Goal: Communication & Community: Answer question/provide support

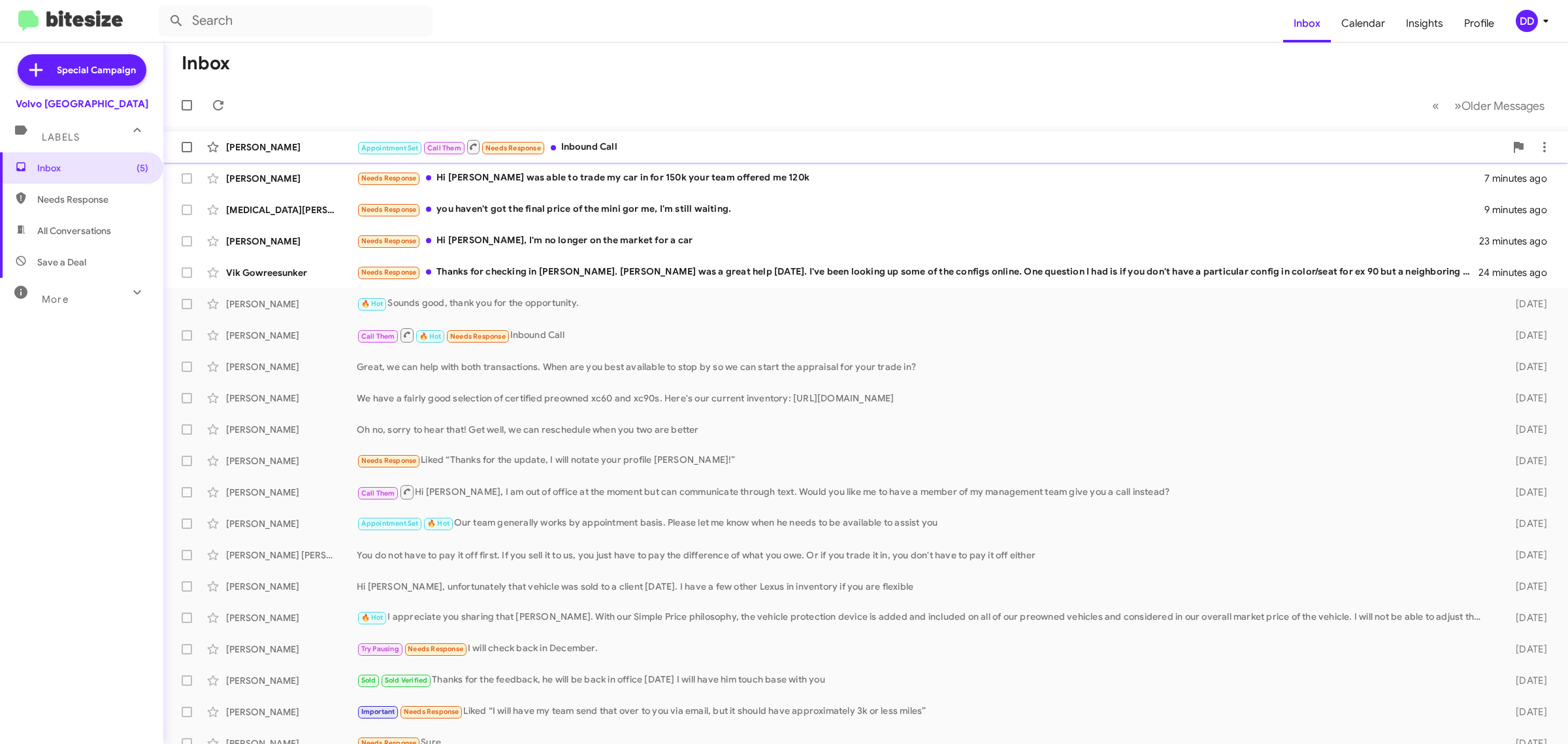
drag, startPoint x: 671, startPoint y: 143, endPoint x: 664, endPoint y: 148, distance: 8.6
click at [671, 143] on div "Appointment Set Call Them Needs Response Inbound Call" at bounding box center [931, 147] width 1148 height 16
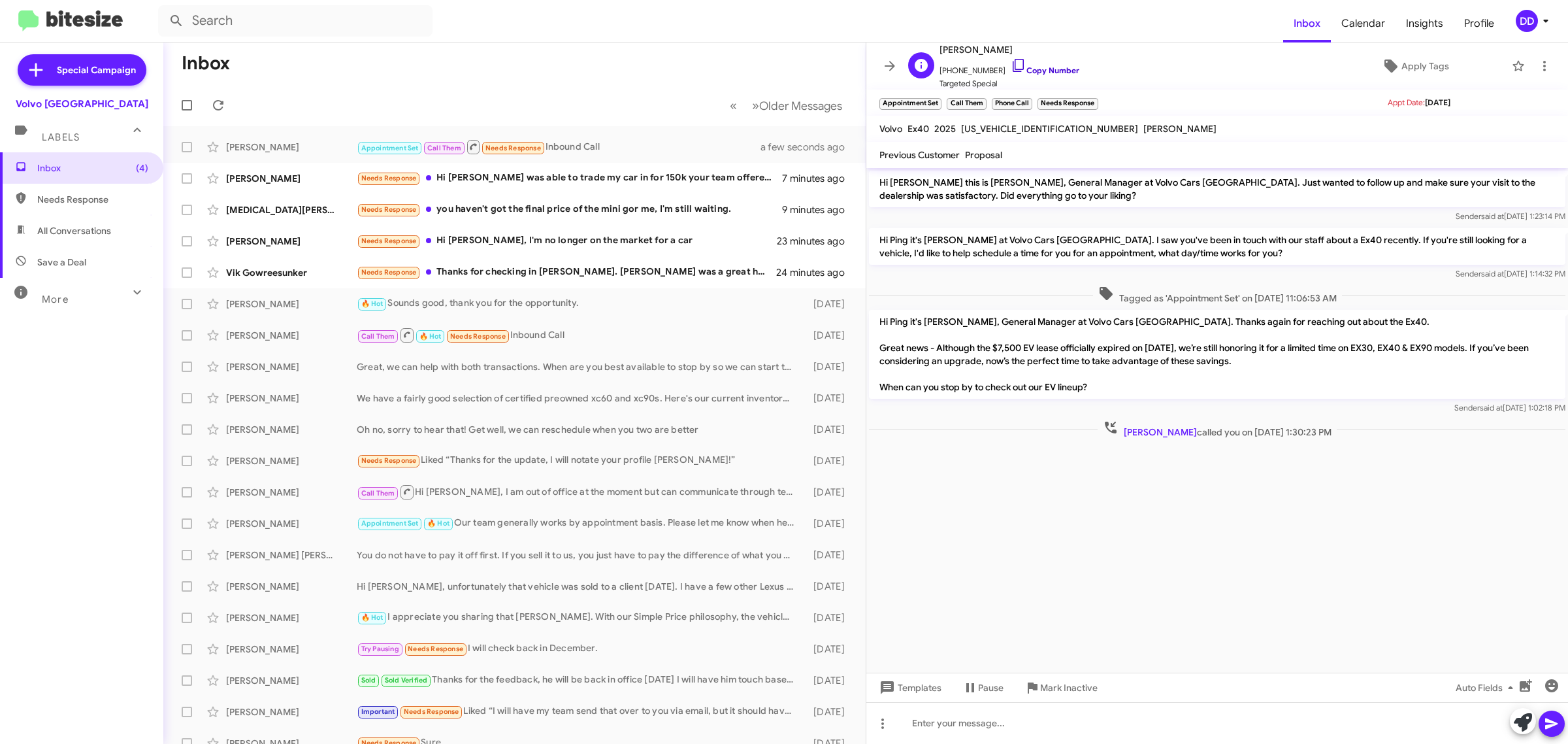
click at [1043, 71] on link "Copy Number" at bounding box center [1045, 71] width 69 height 10
click at [600, 269] on div "Needs Response Thanks for checking in David. Mike was a great help last sat. I'…" at bounding box center [579, 272] width 446 height 15
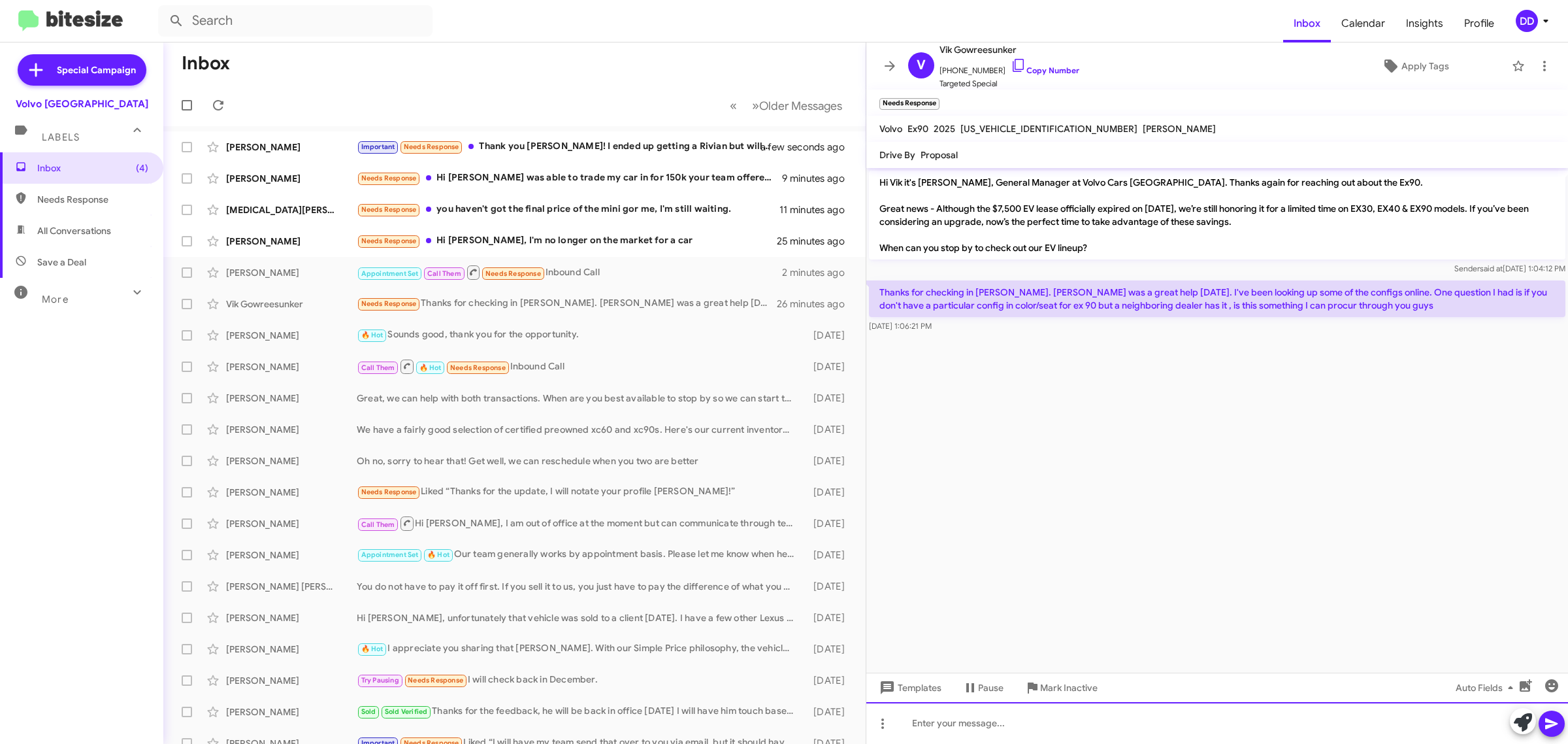
click at [1066, 717] on div at bounding box center [1217, 723] width 701 height 42
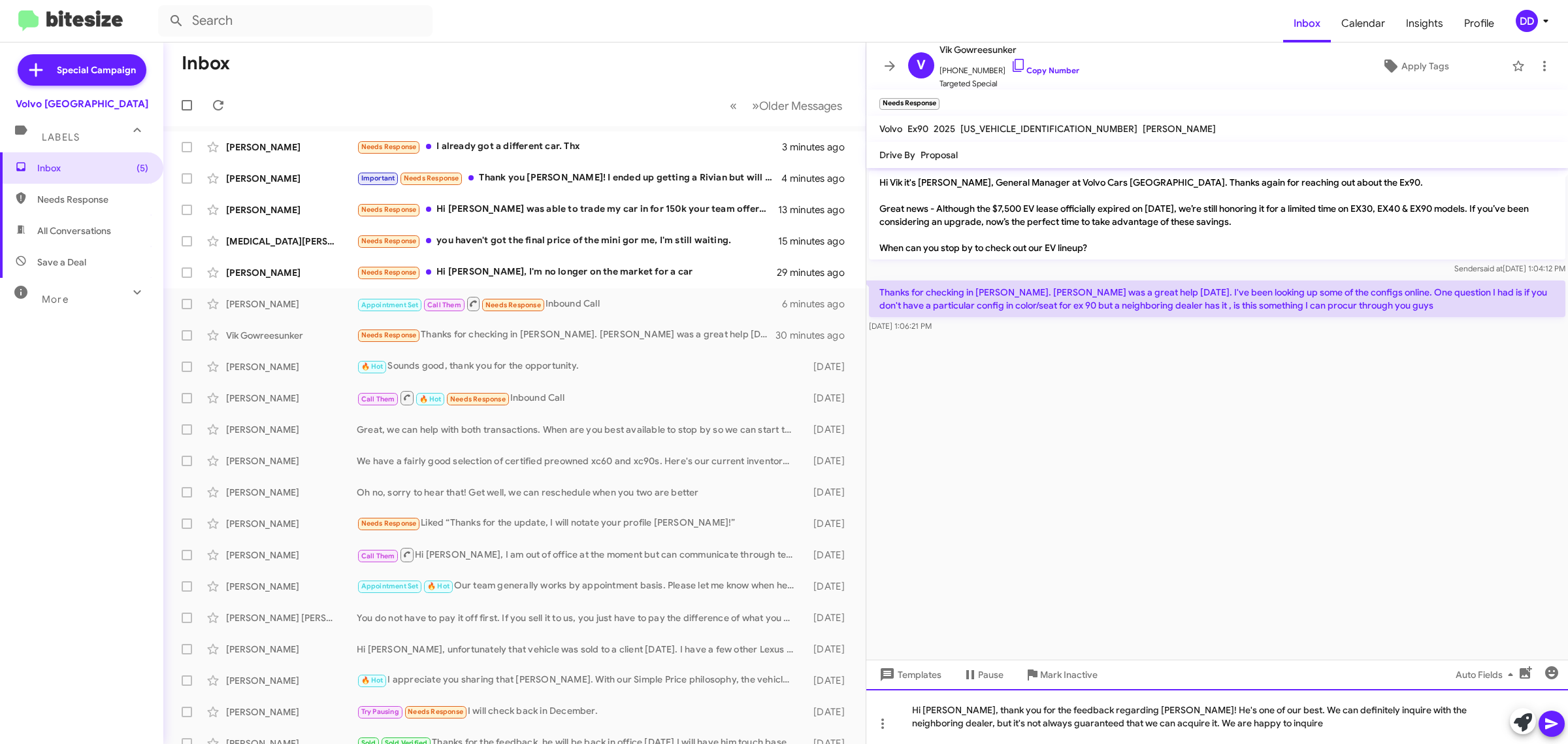
click at [1336, 716] on div "Hi Vik, thank you for the feedback regarding Mike! He's one of our best. We can…" at bounding box center [1217, 716] width 701 height 55
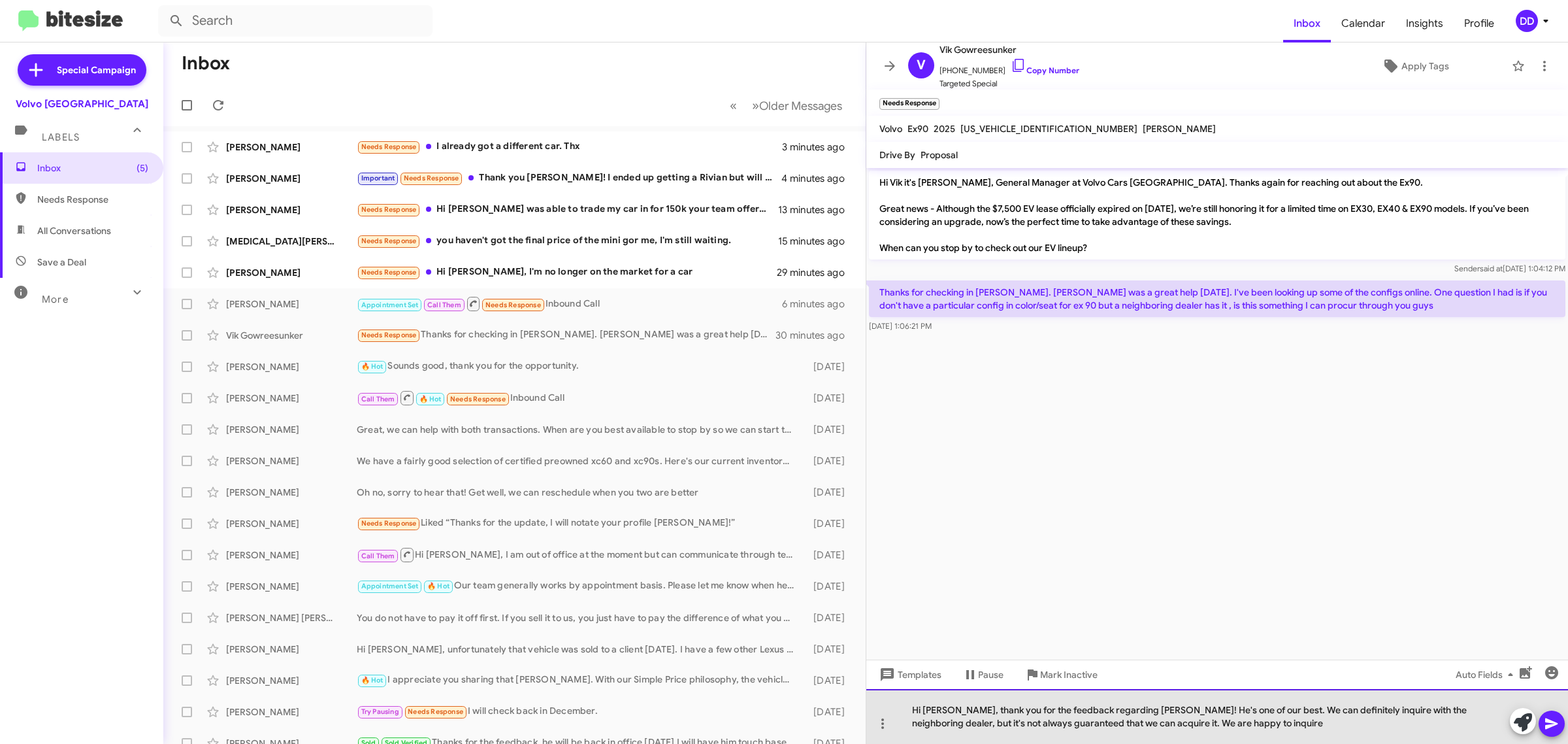
click at [1296, 724] on div "Hi Vik, thank you for the feedback regarding Mike! He's one of our best. We can…" at bounding box center [1217, 716] width 701 height 55
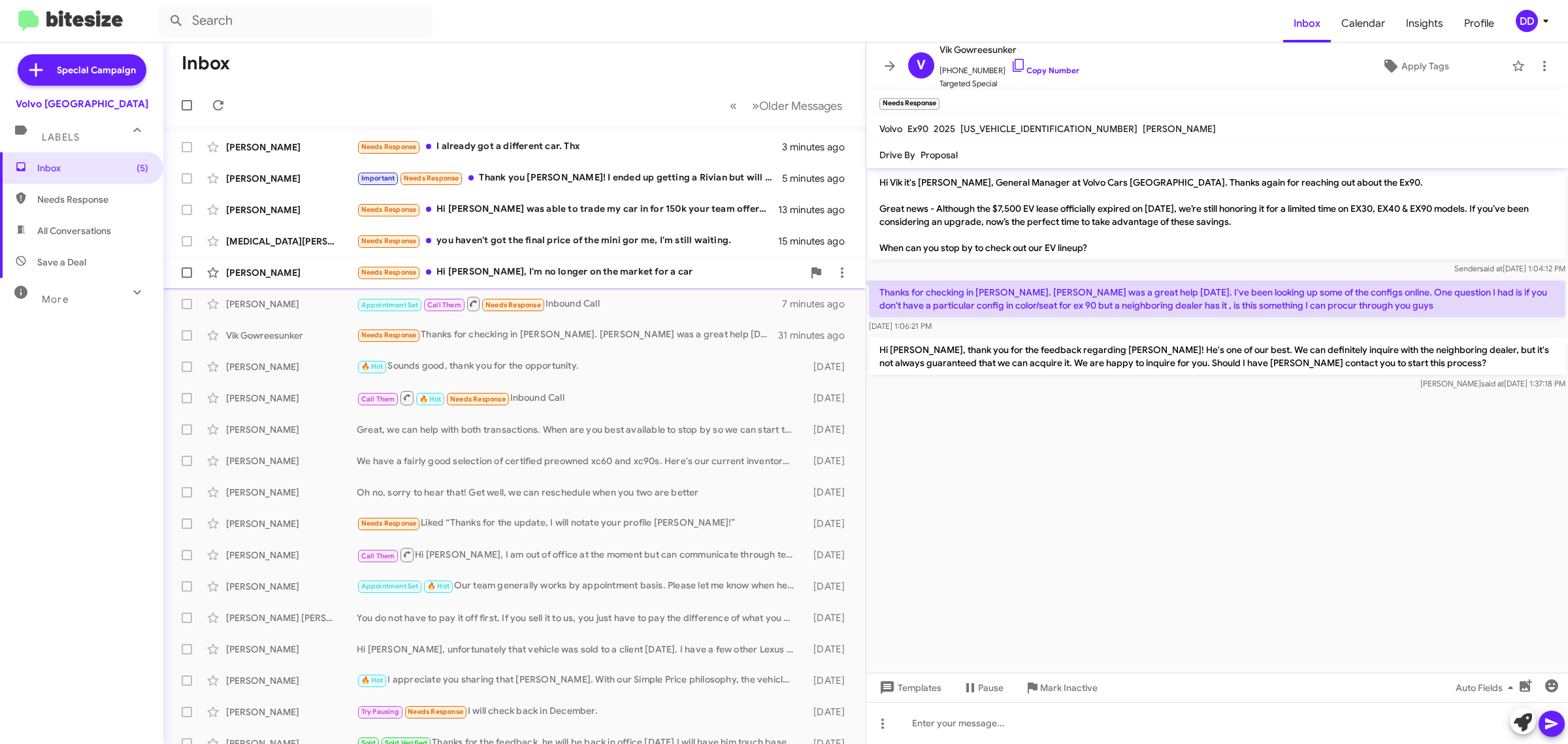
click at [667, 276] on div "Needs Response Hi David, I'm no longer on the market for a car" at bounding box center [579, 272] width 446 height 15
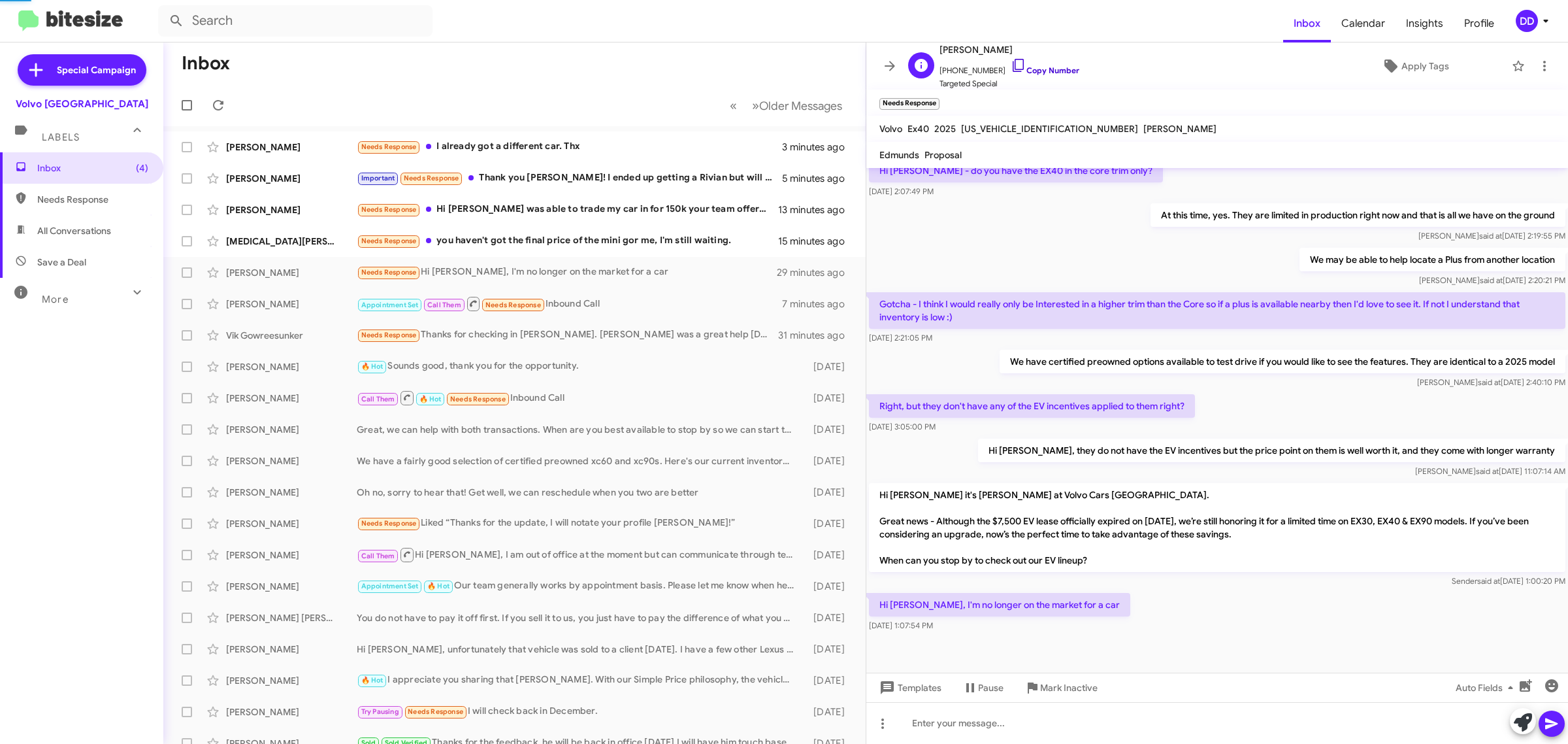
click at [1034, 67] on link "Copy Number" at bounding box center [1045, 71] width 69 height 10
click at [1105, 724] on div at bounding box center [1217, 723] width 701 height 42
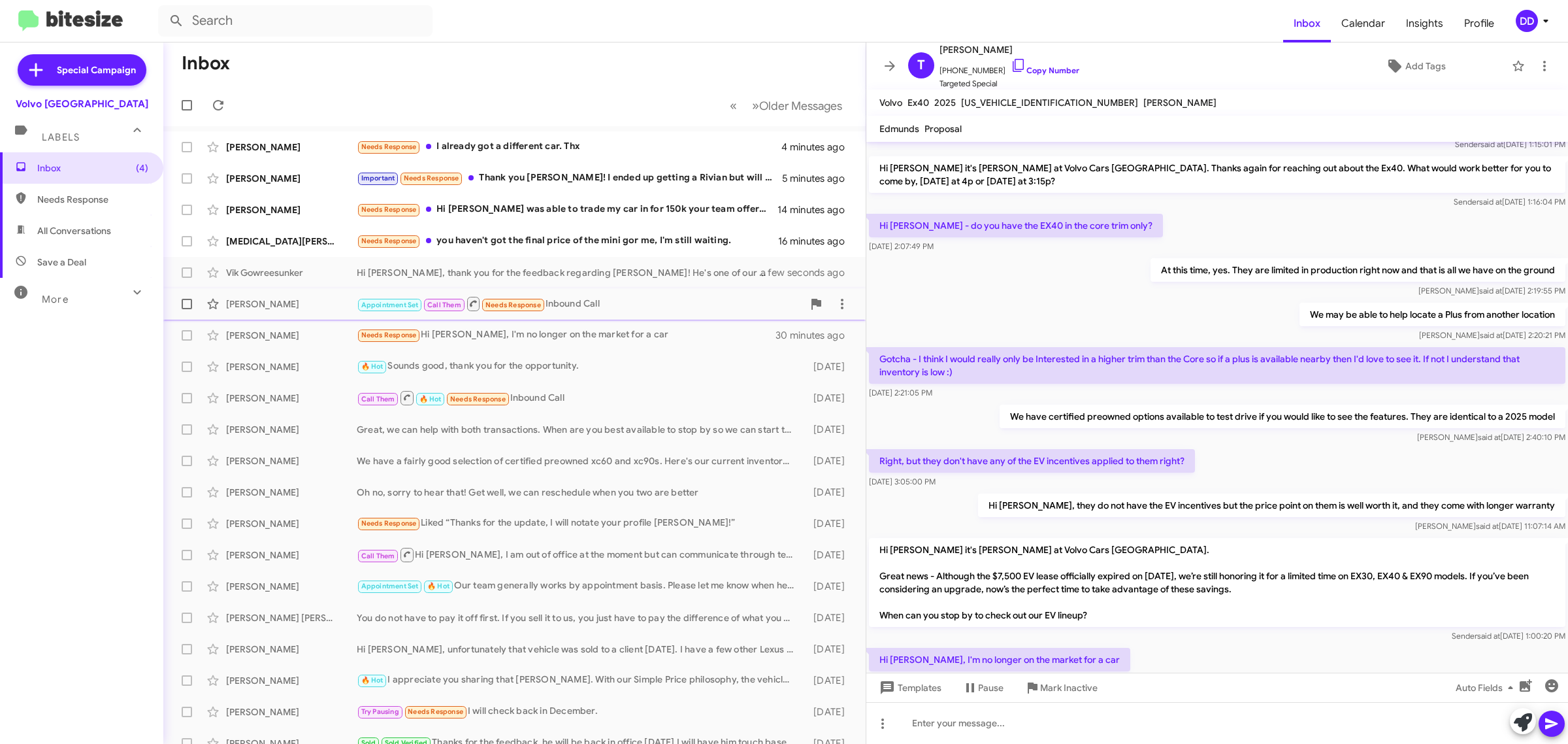
scroll to position [164, 0]
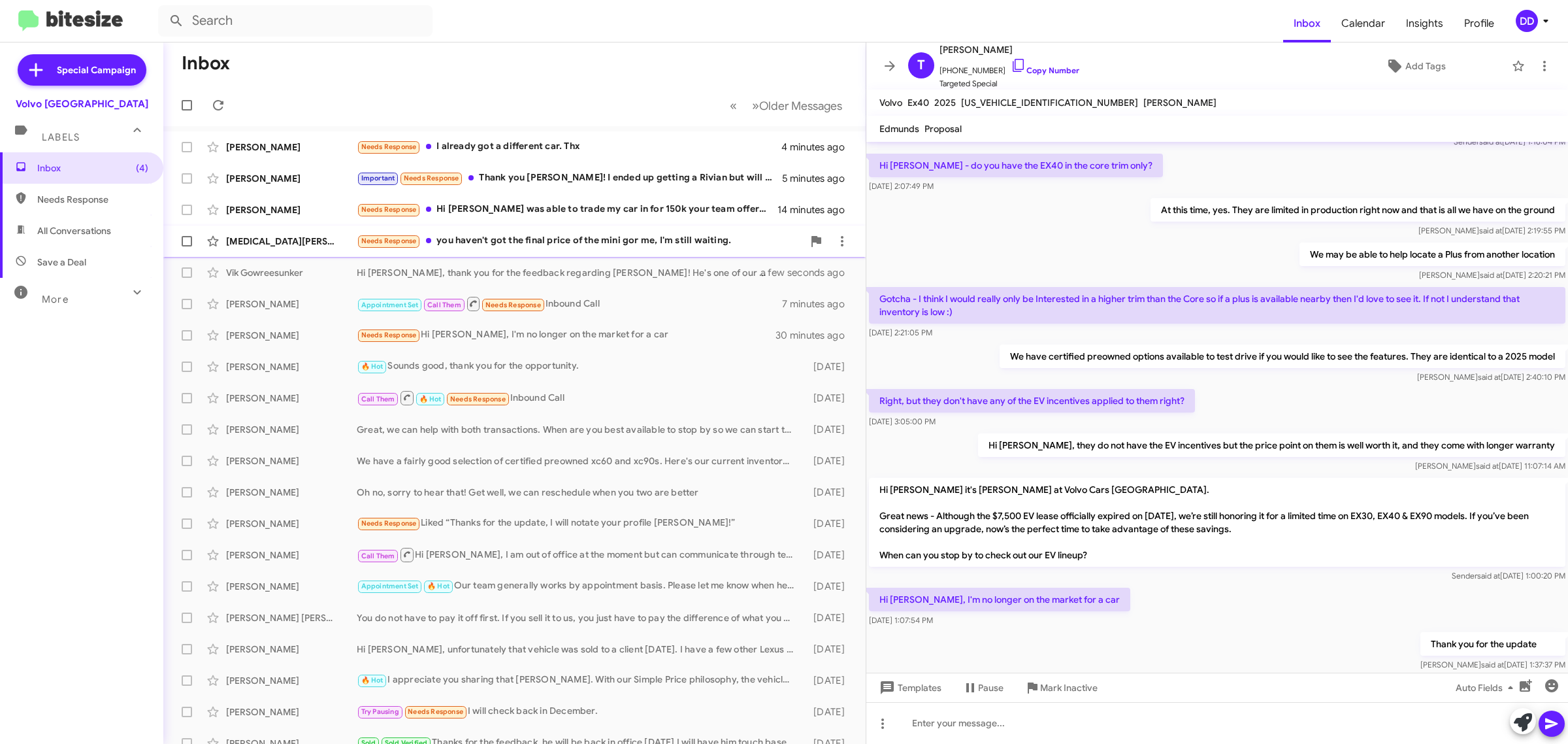
click at [496, 243] on div "Needs Response you haven't got the final price of the mini gor me, I'm still wa…" at bounding box center [579, 241] width 446 height 15
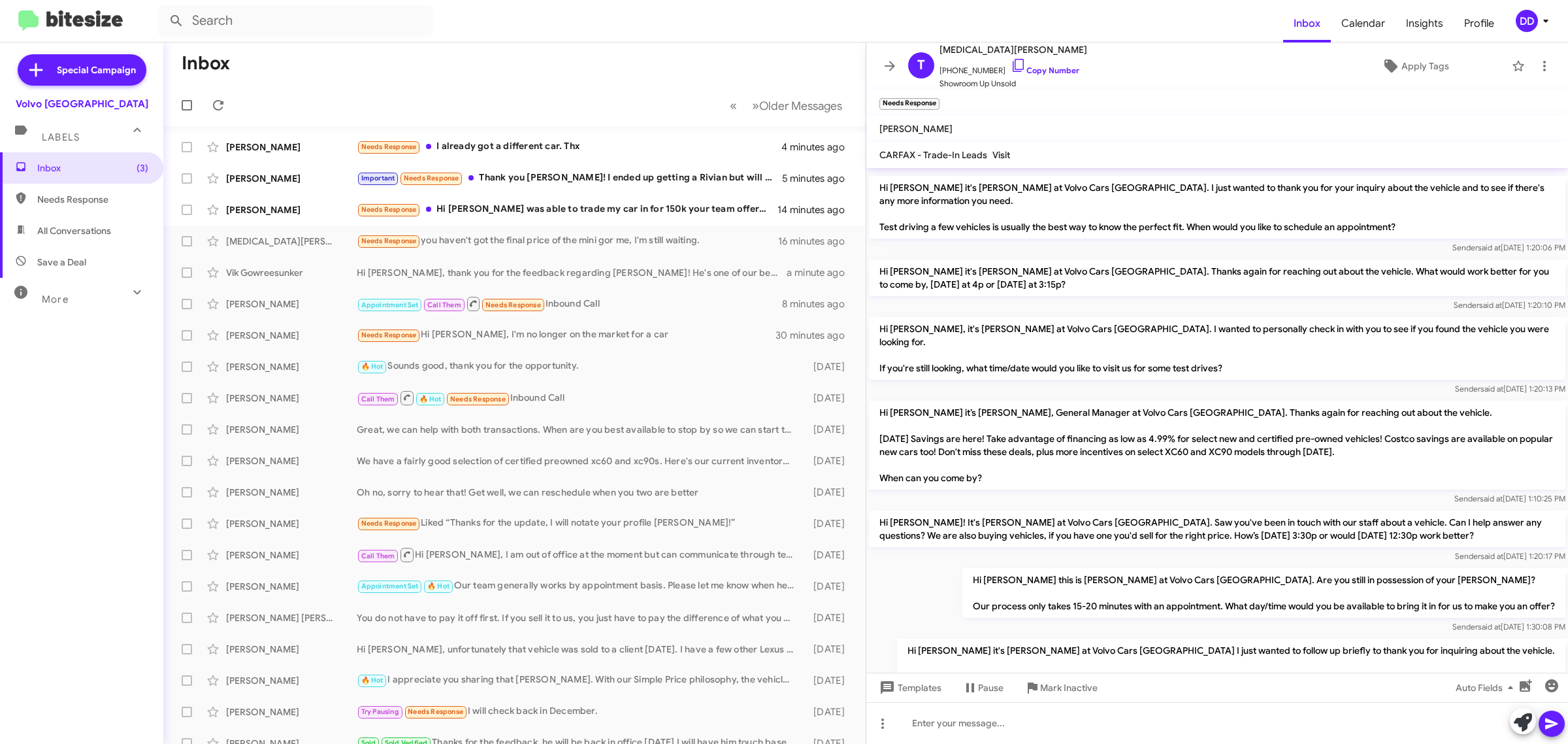
scroll to position [450, 0]
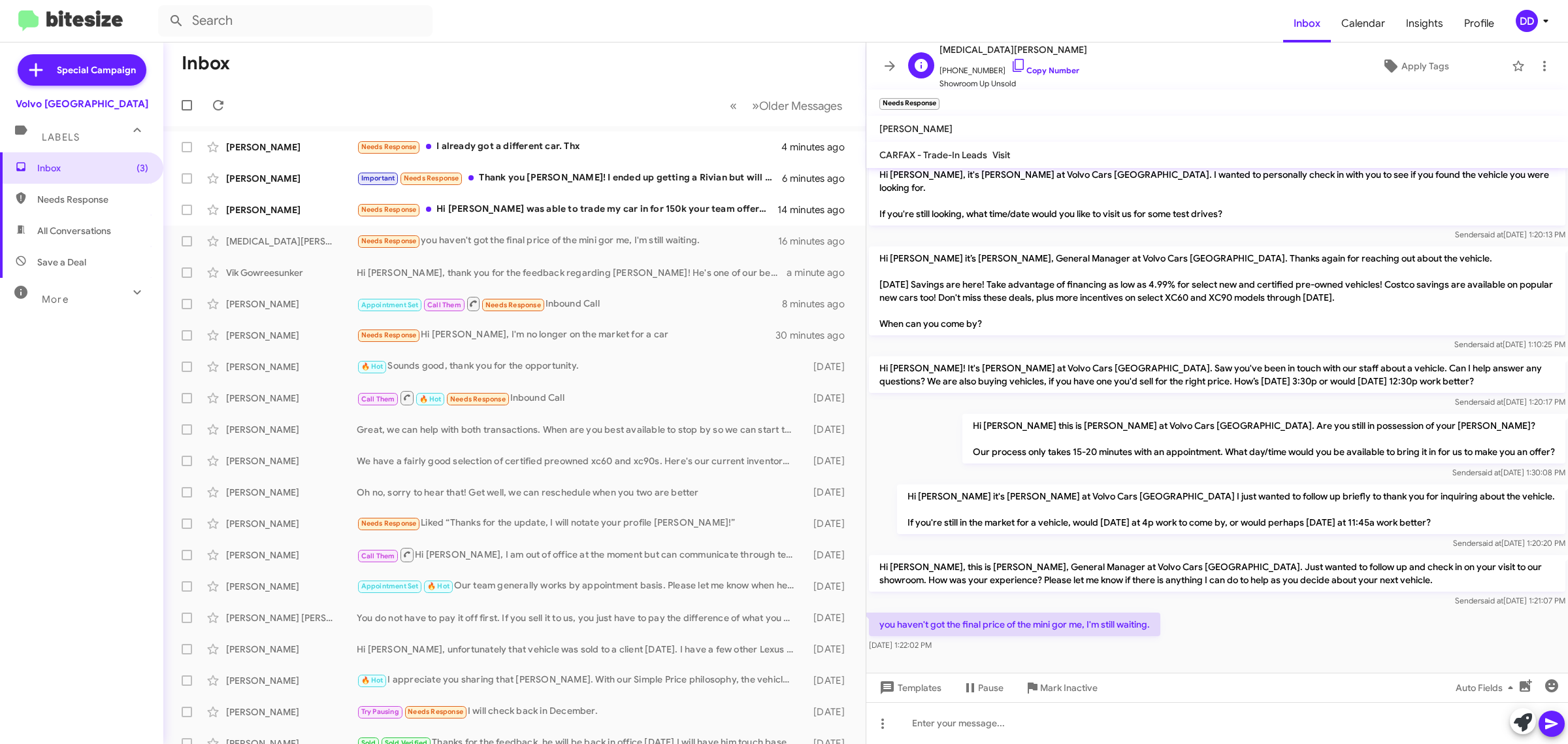
click at [1040, 66] on span "+16467082060 Copy Number" at bounding box center [1013, 67] width 147 height 19
click at [1028, 64] on span "+16467082060 Copy Number" at bounding box center [1013, 67] width 147 height 19
click at [1030, 70] on link "Copy Number" at bounding box center [1045, 71] width 69 height 10
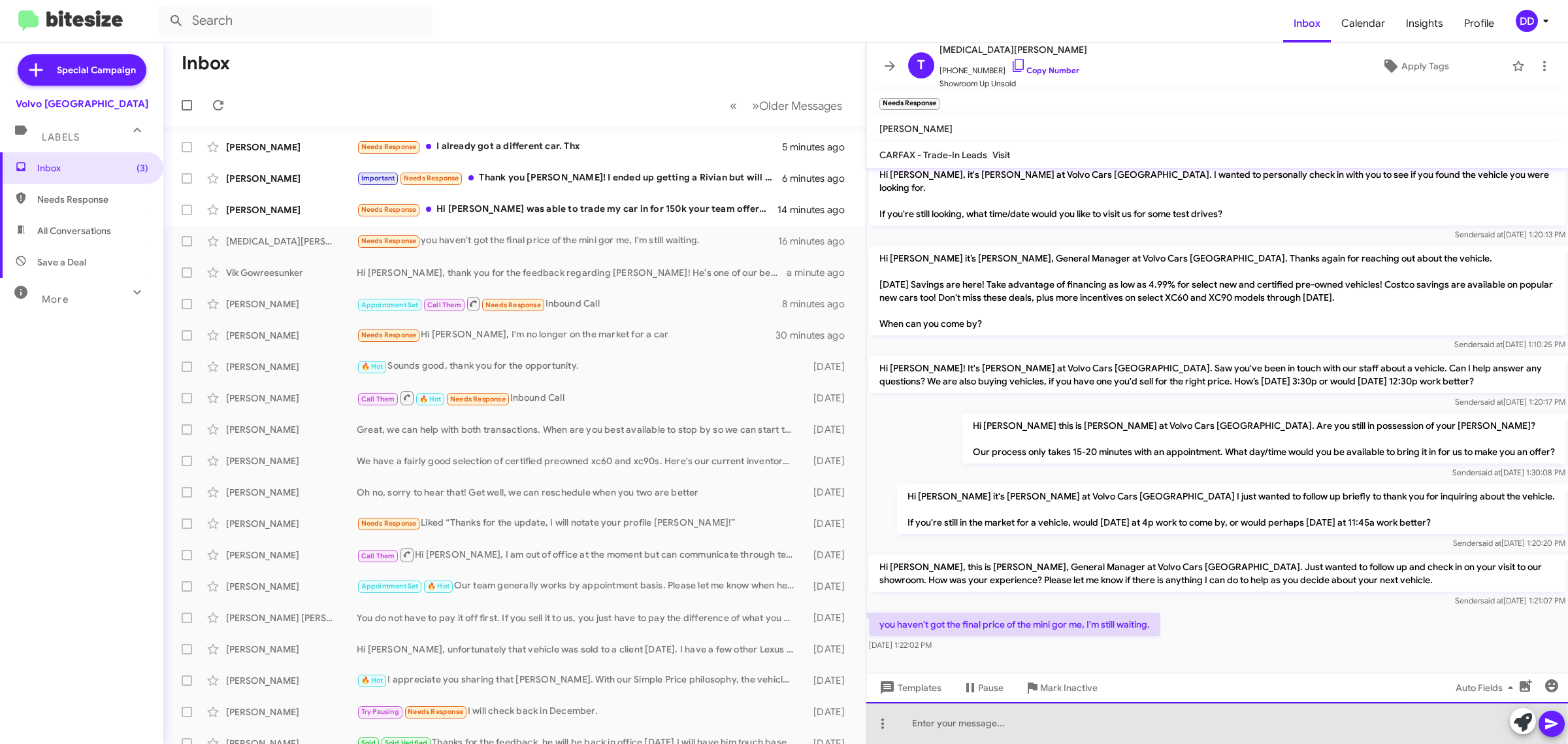
click at [1075, 724] on div at bounding box center [1217, 723] width 701 height 42
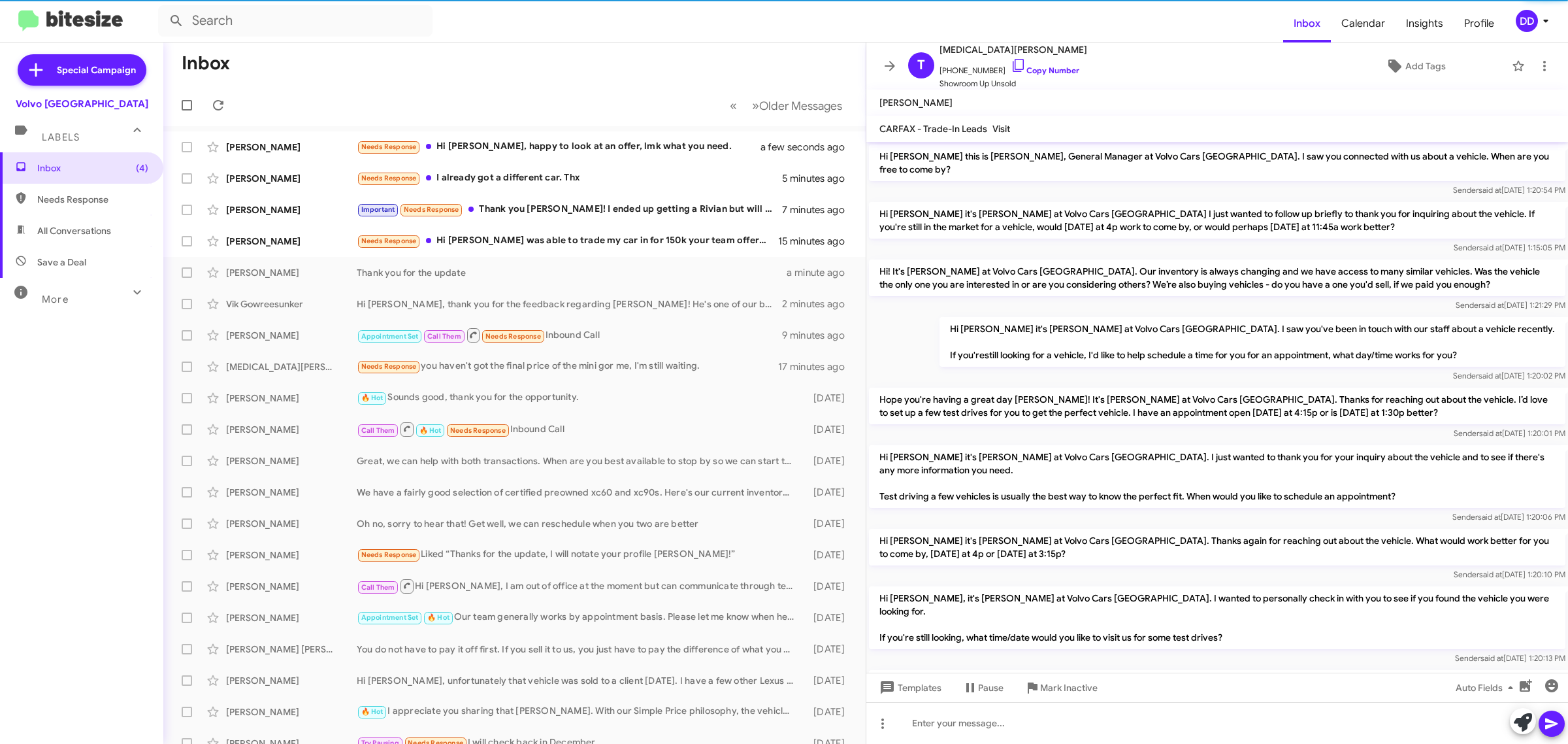
scroll to position [472, 0]
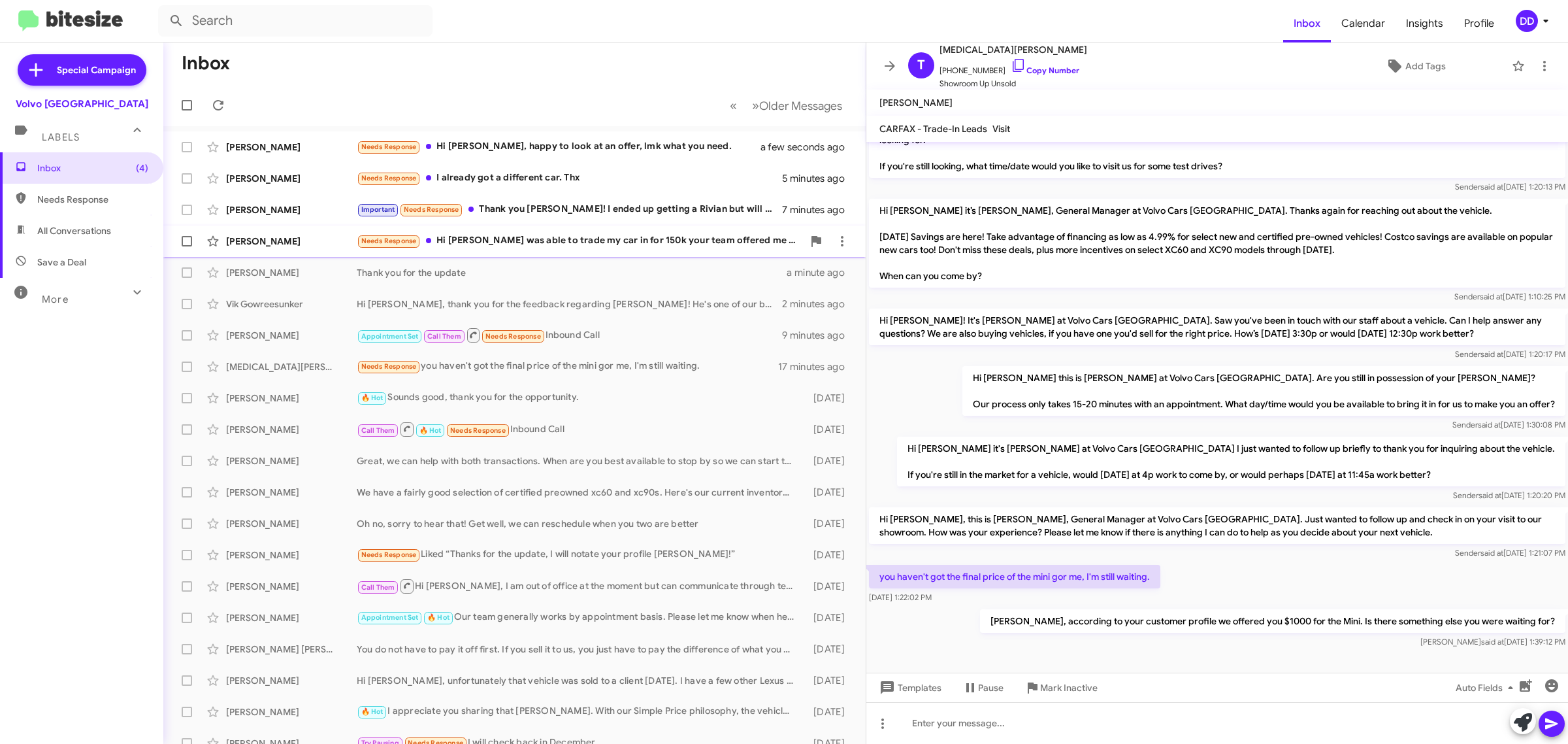
click at [569, 240] on div "Needs Response Hi David I was able to trade my car in for 150k your team offere…" at bounding box center [579, 241] width 446 height 15
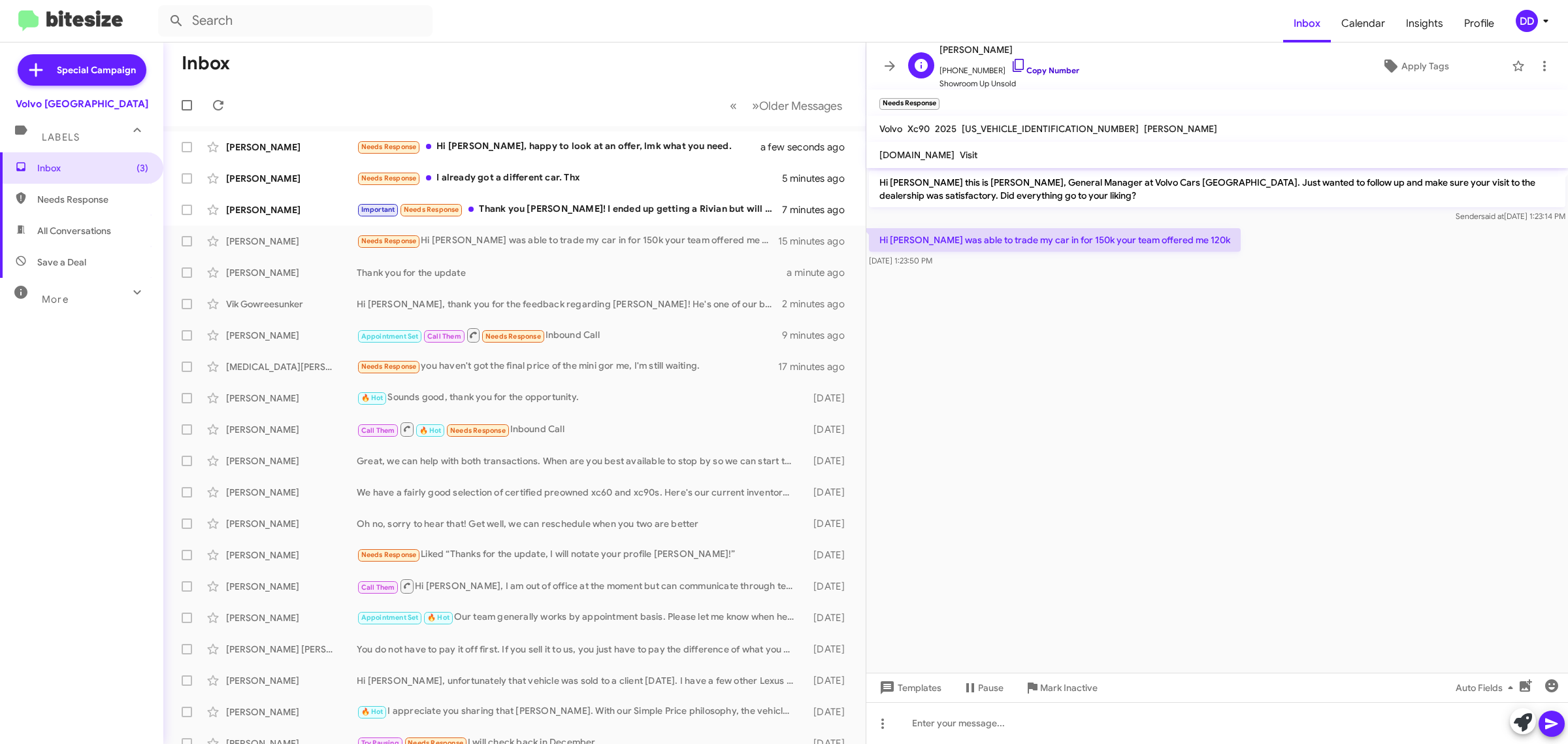
click at [1050, 70] on link "Copy Number" at bounding box center [1045, 71] width 69 height 10
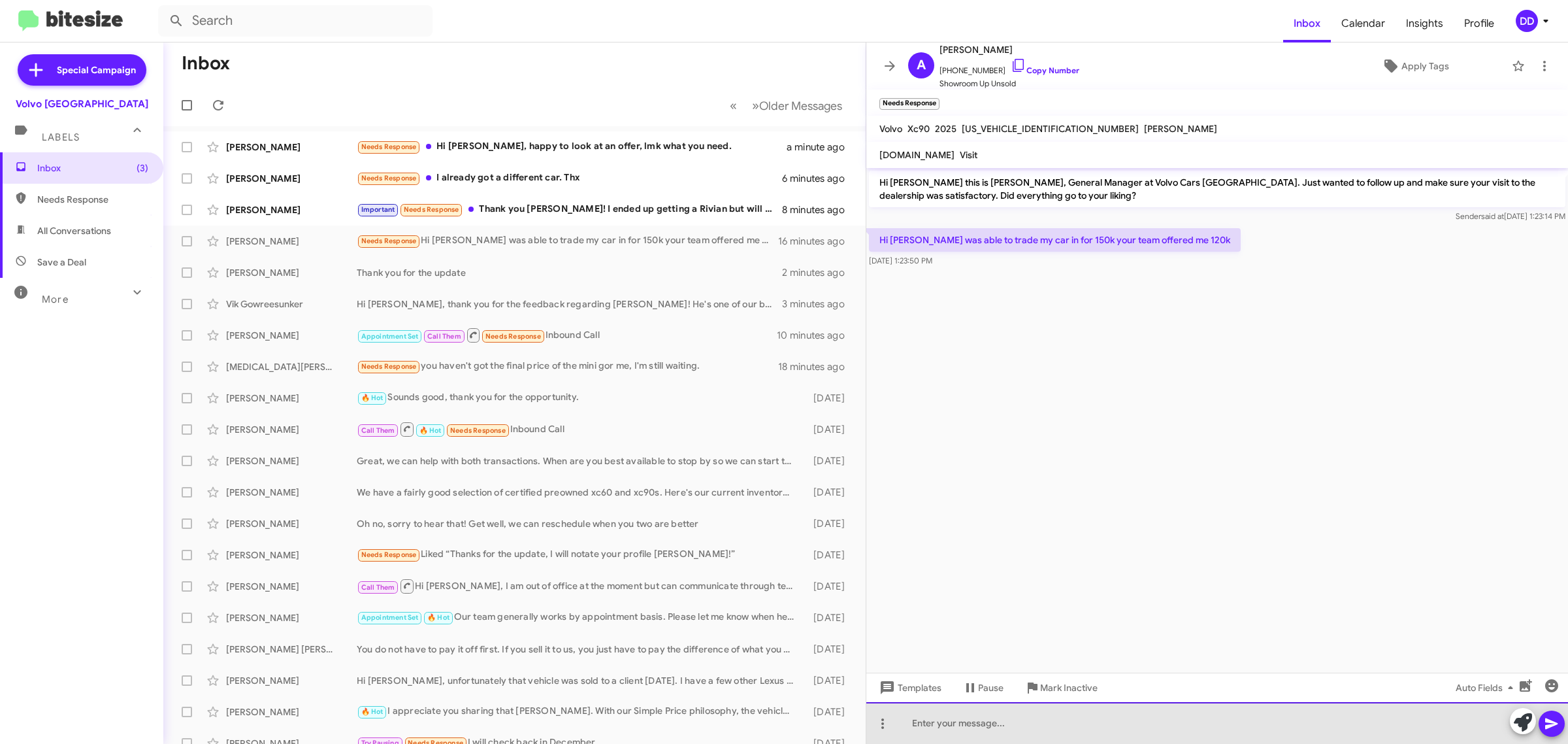
click at [1063, 739] on div at bounding box center [1217, 723] width 701 height 42
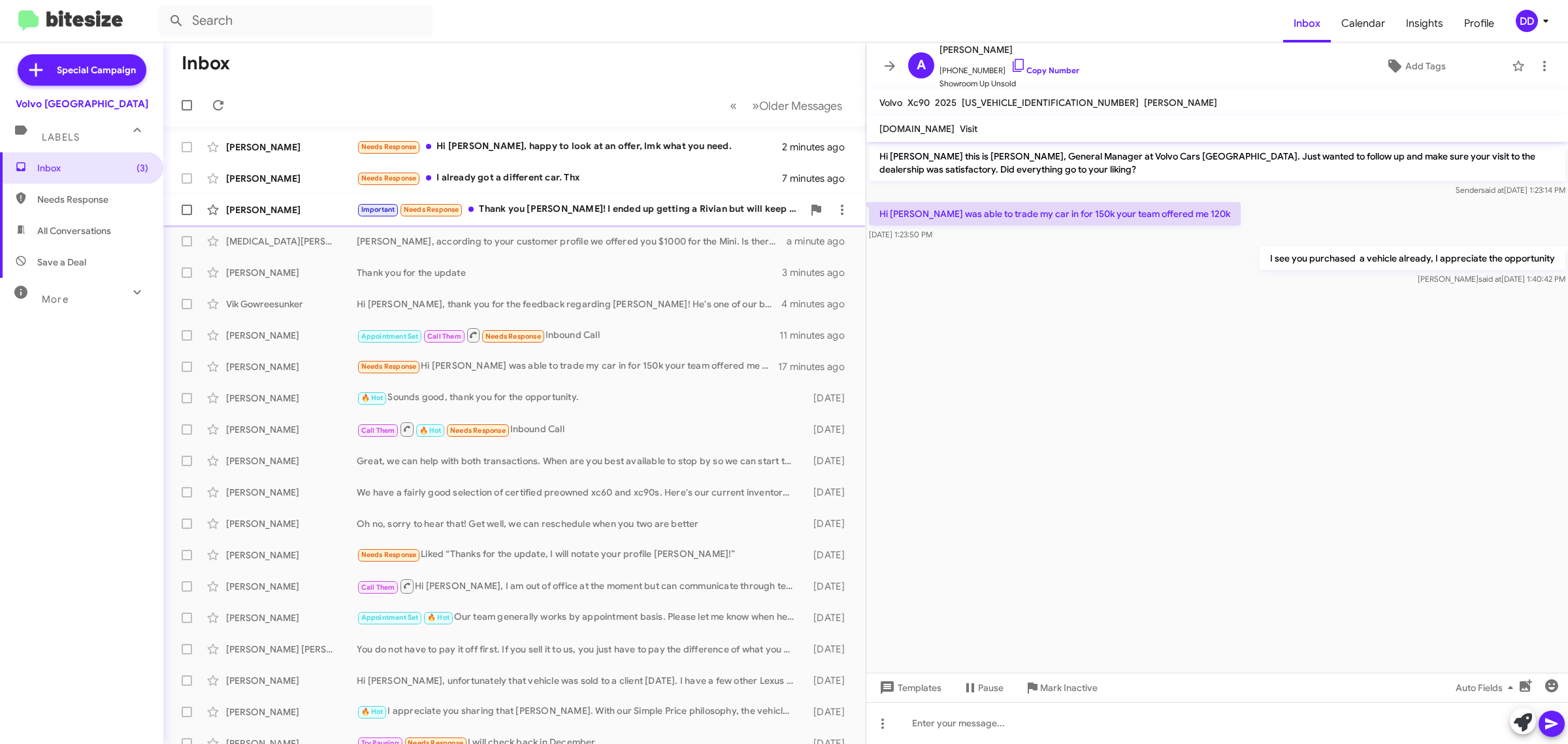
click at [579, 208] on div "Important Needs Response Thank you David! I ended up getting a Rivian but will …" at bounding box center [579, 209] width 446 height 15
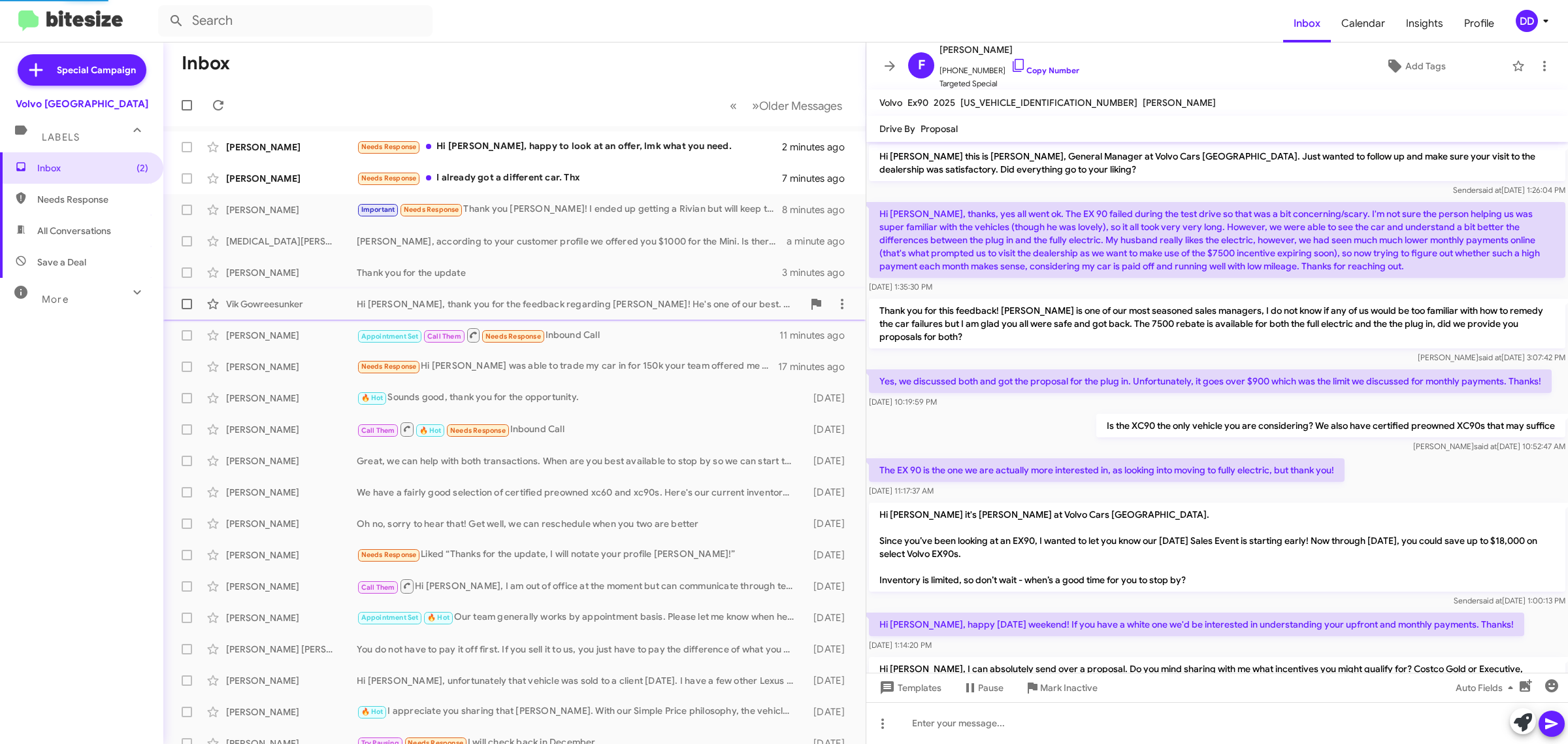
scroll to position [861, 0]
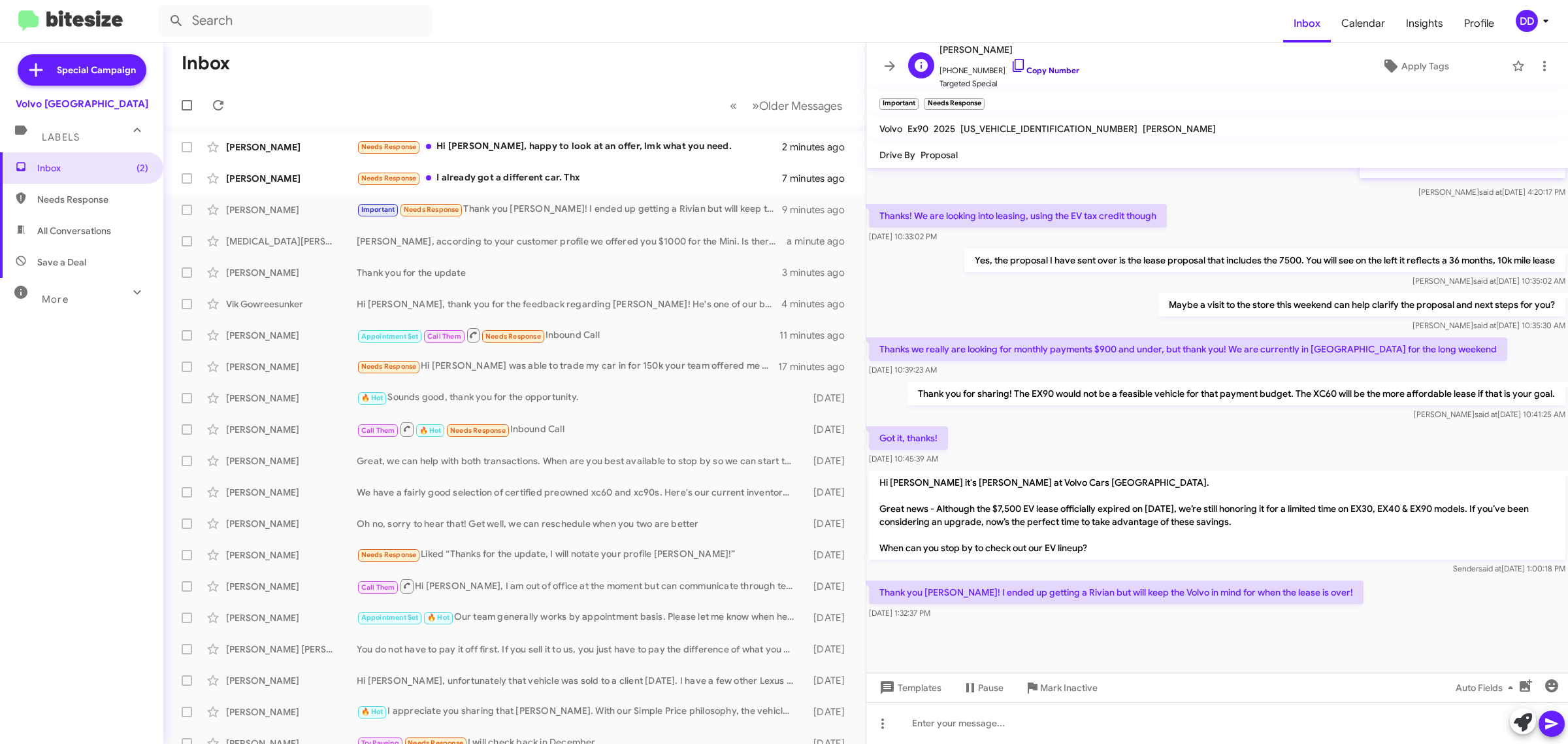
click at [1054, 69] on link "Copy Number" at bounding box center [1045, 71] width 69 height 10
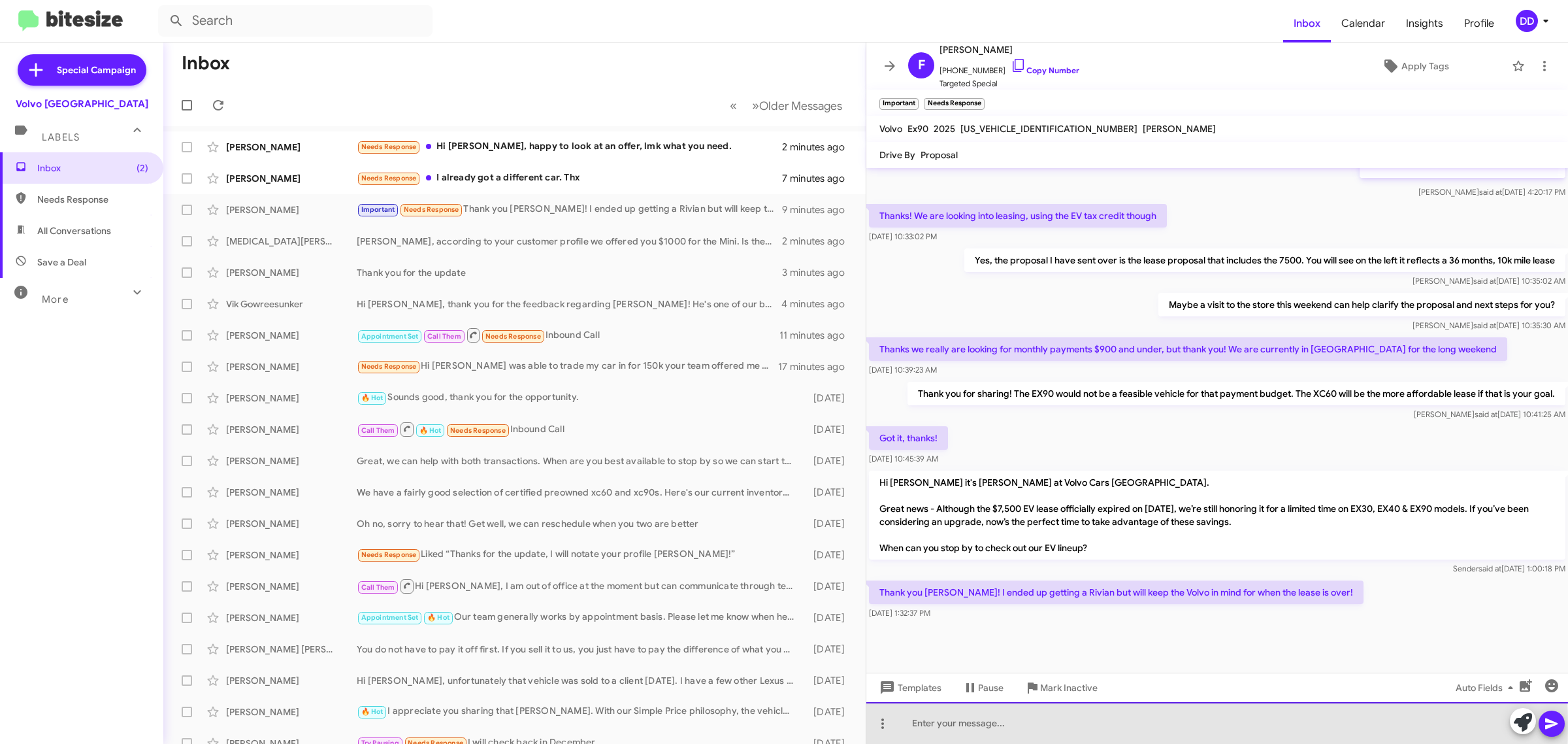
click at [972, 726] on div at bounding box center [1217, 723] width 701 height 42
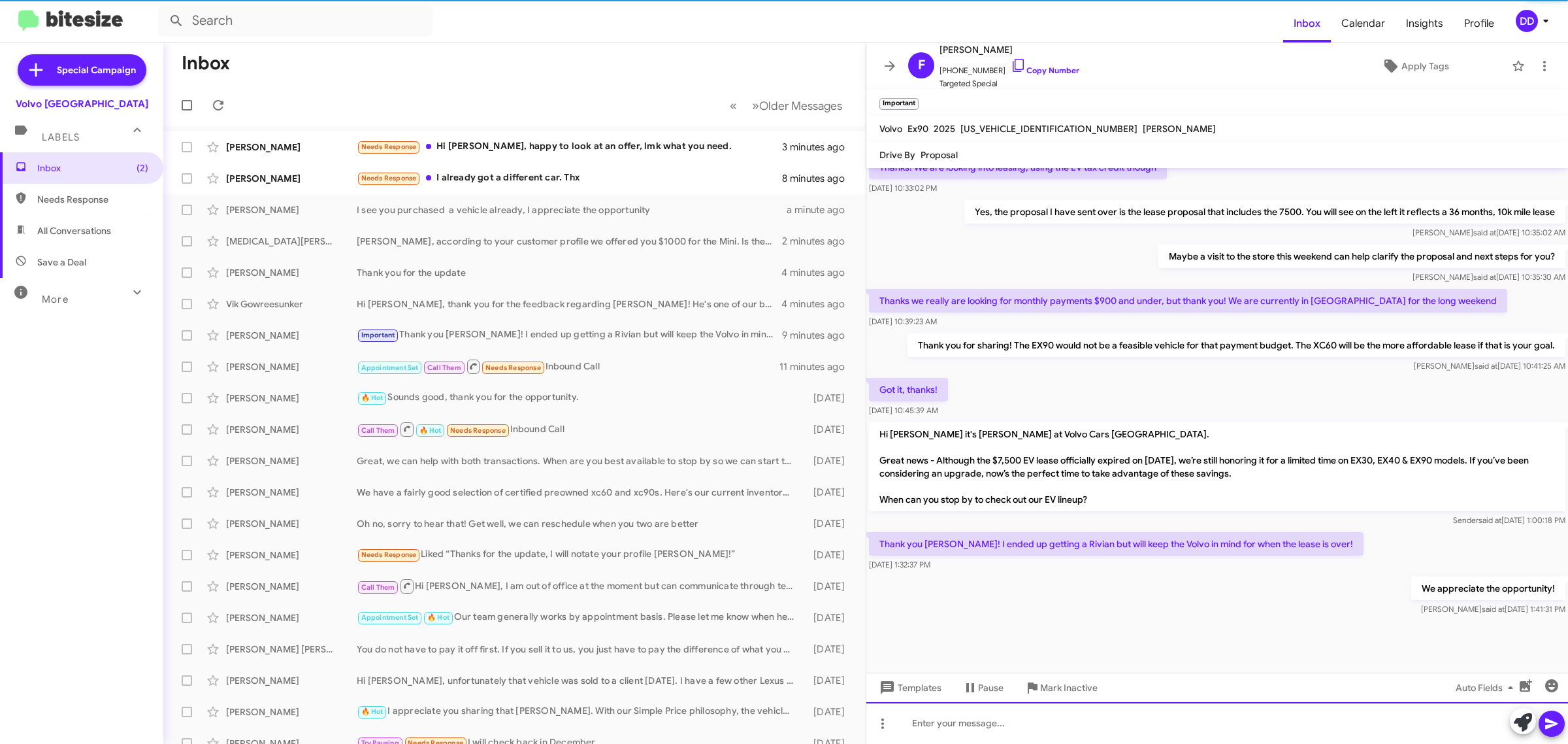
scroll to position [935, 0]
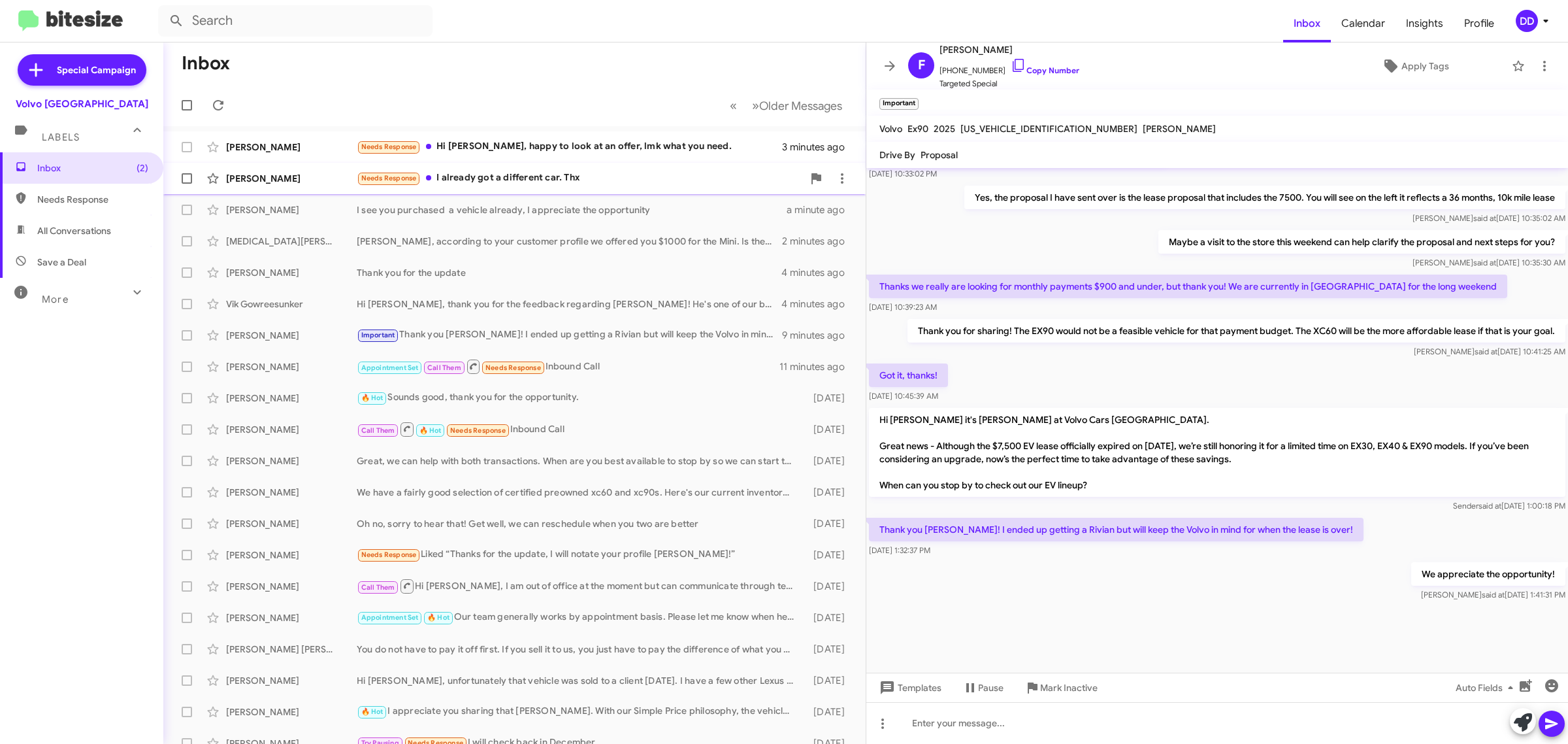
click at [636, 169] on div "Eran Shtiegman Needs Response I already got a different car. Thx 8 minutes ago" at bounding box center [514, 178] width 681 height 26
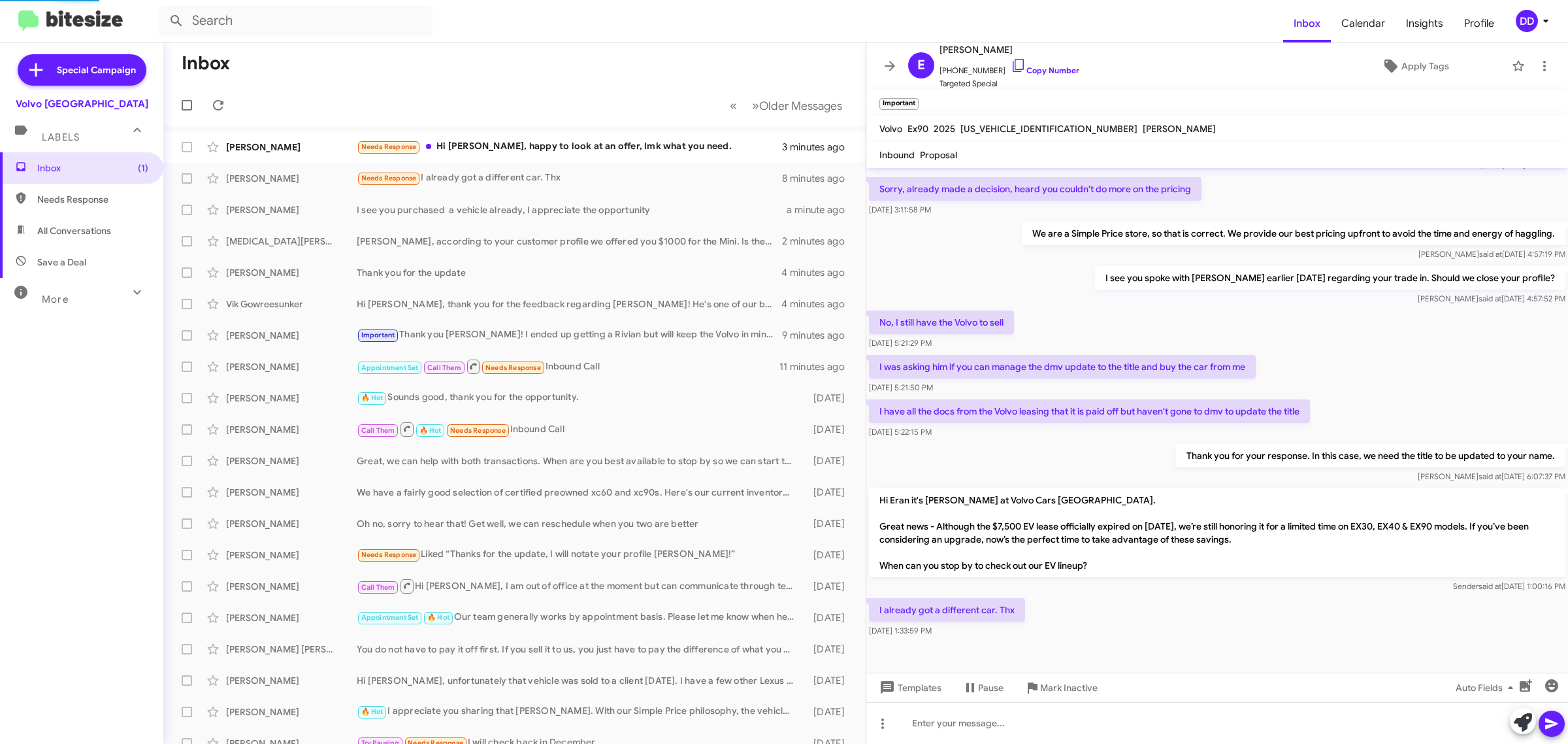
scroll to position [36, 0]
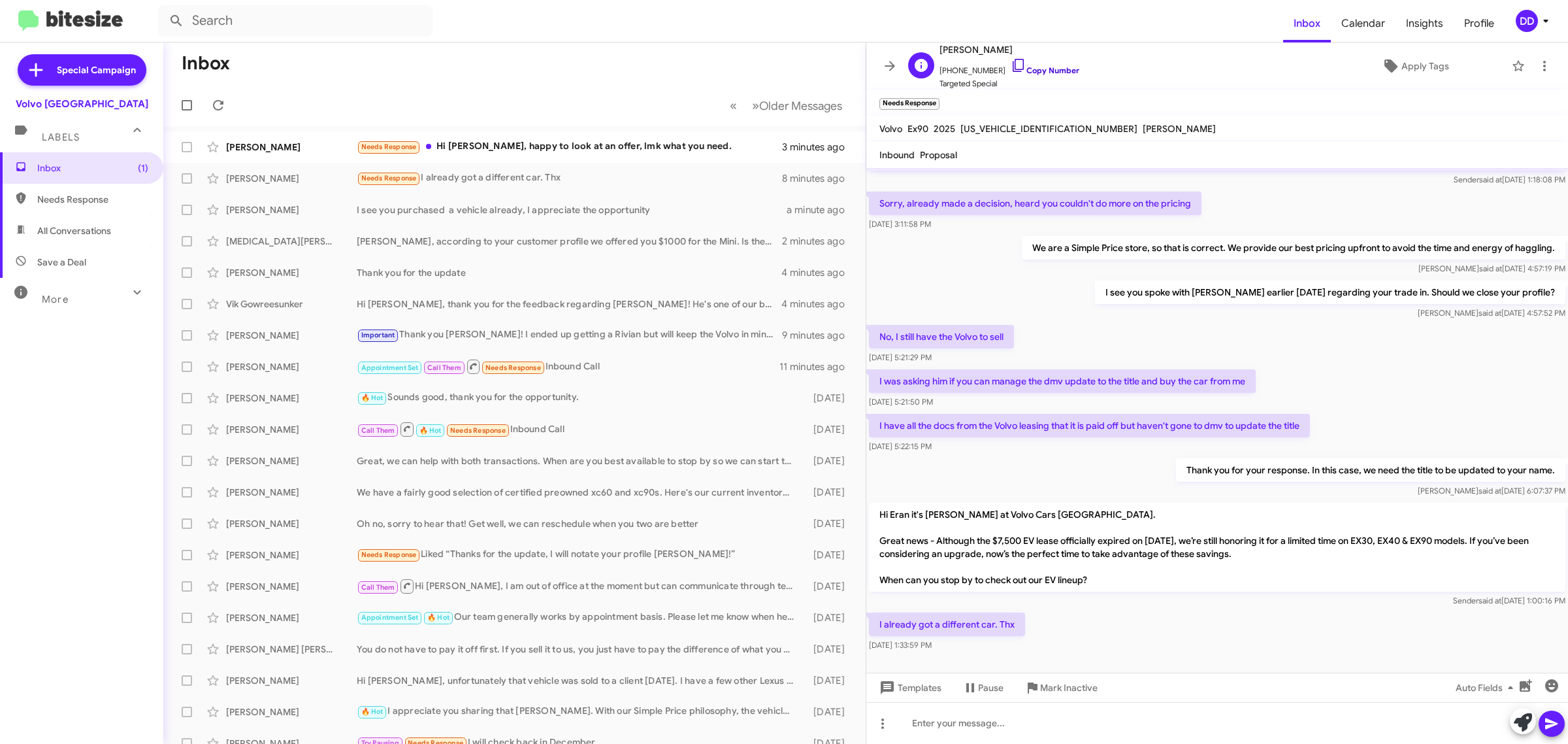
click at [1033, 66] on link "Copy Number" at bounding box center [1045, 71] width 69 height 10
click at [671, 141] on div "Needs Response Hi David, happy to look at an offer, lmk what you need." at bounding box center [579, 147] width 446 height 15
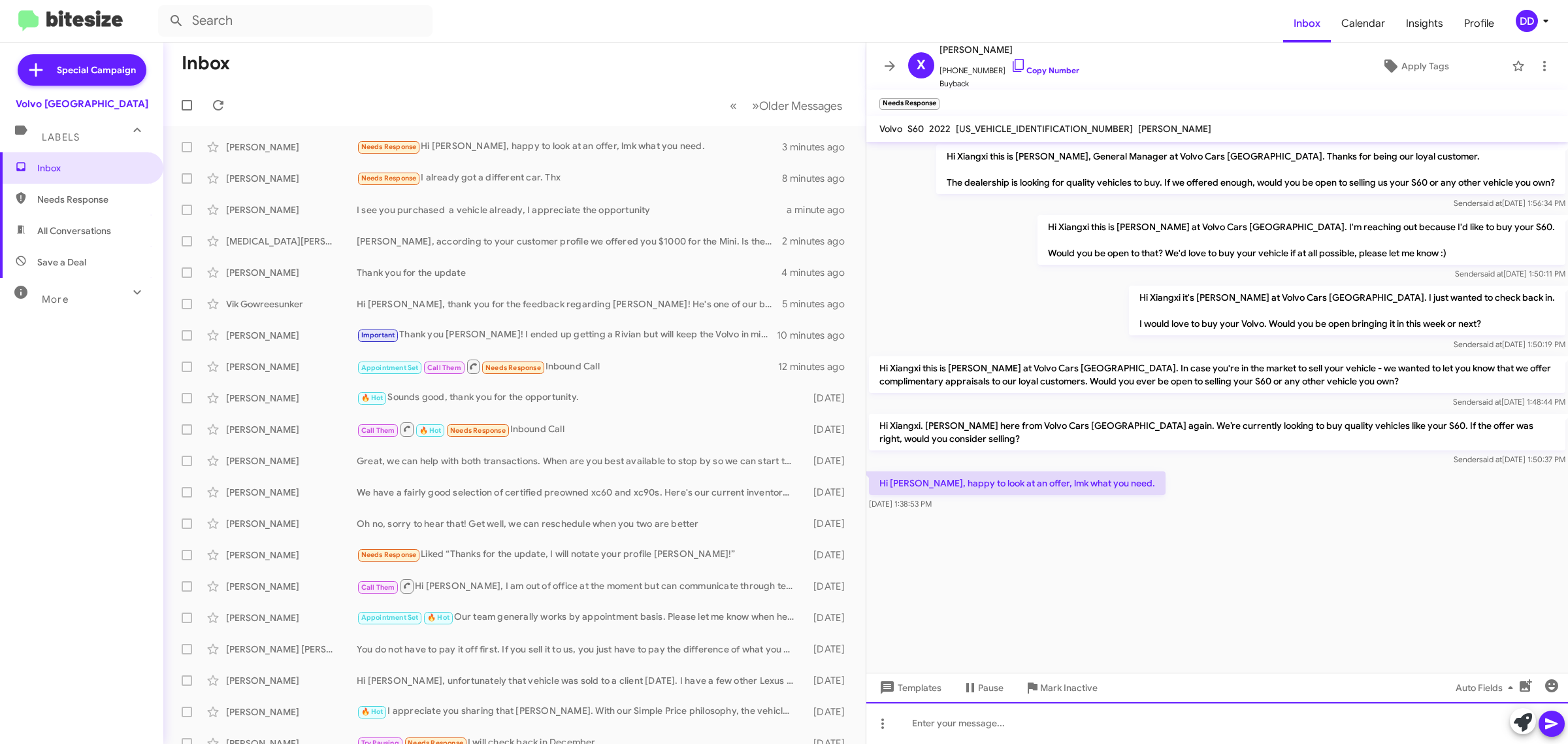
click at [1031, 725] on div at bounding box center [1217, 723] width 701 height 42
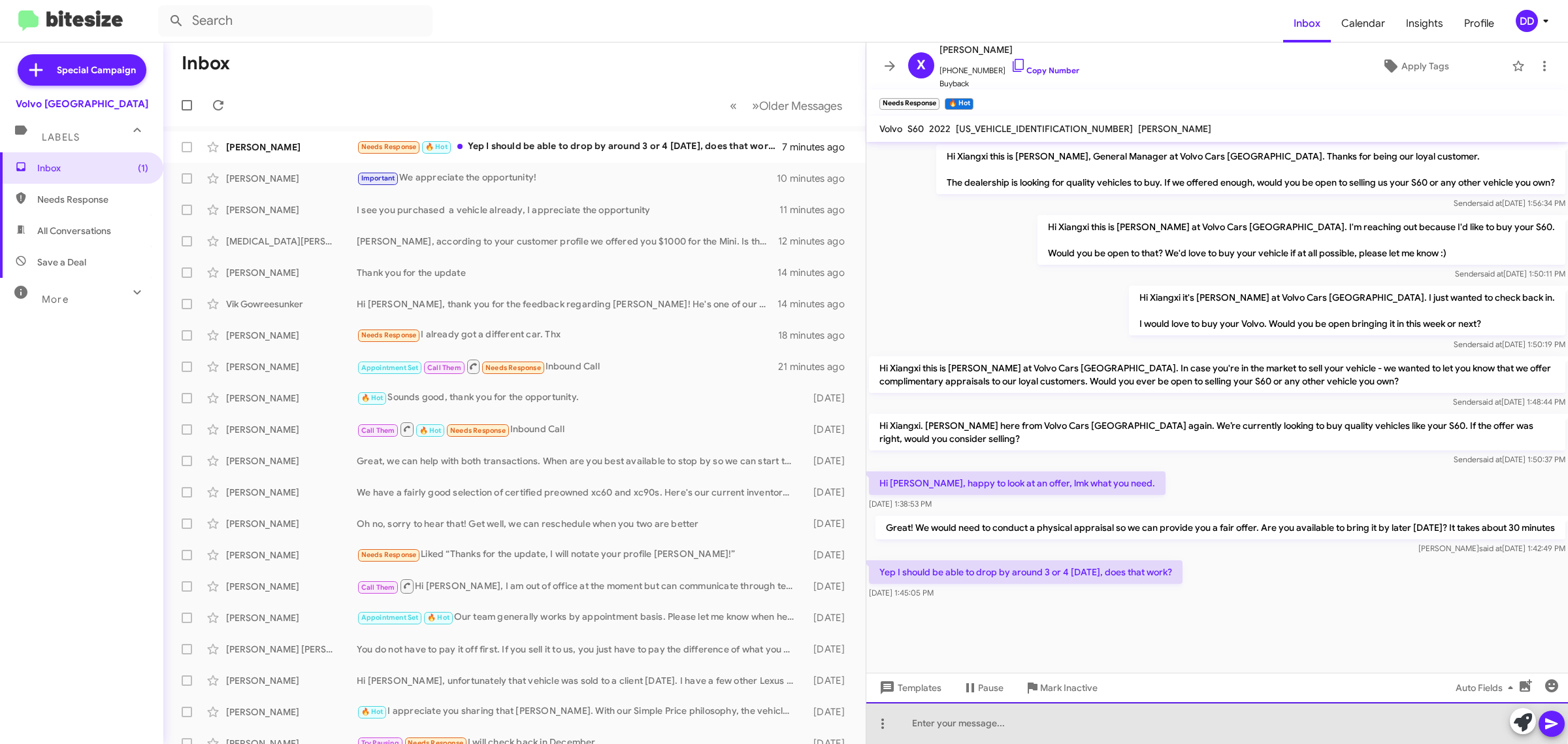
click at [1091, 712] on div at bounding box center [1217, 723] width 701 height 42
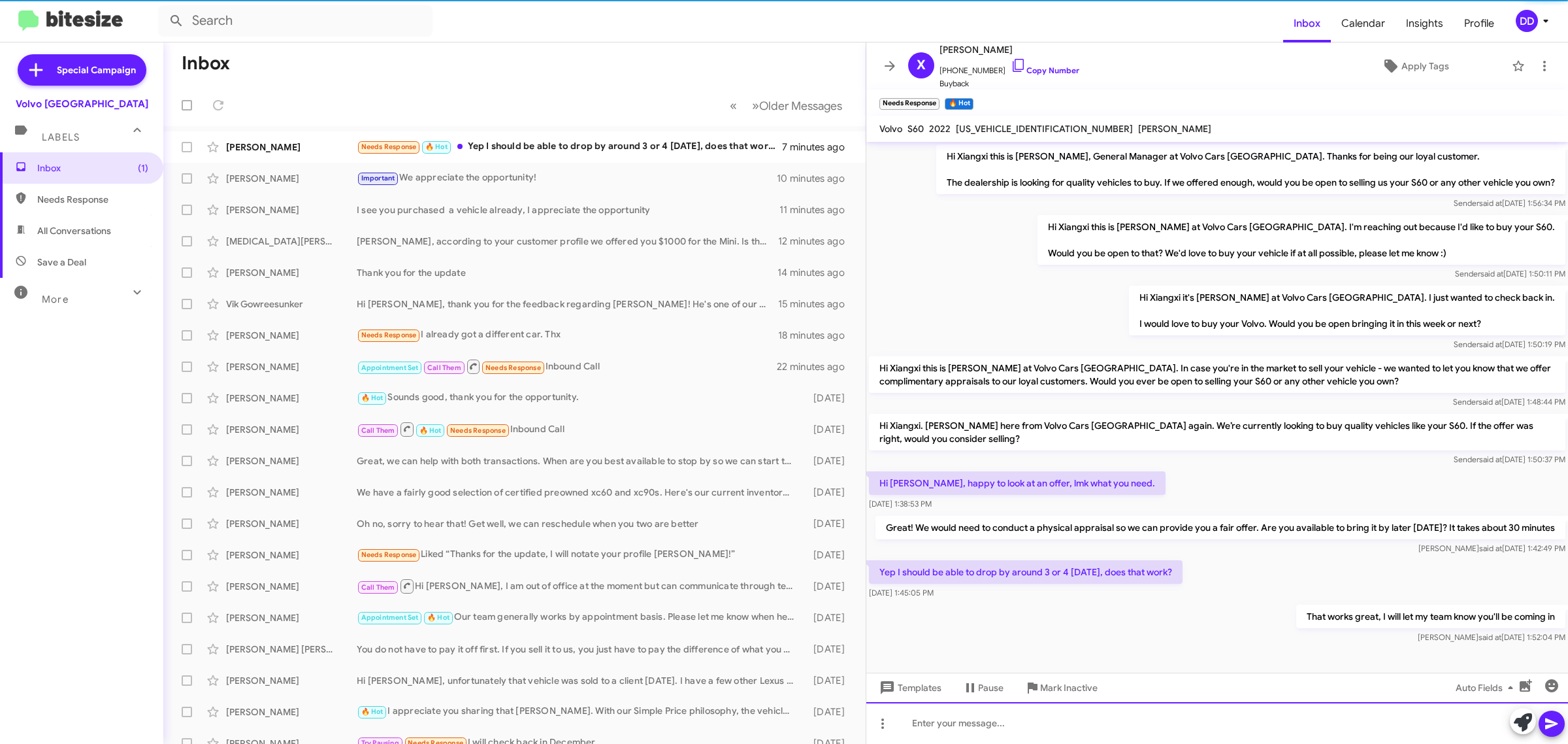
scroll to position [2, 0]
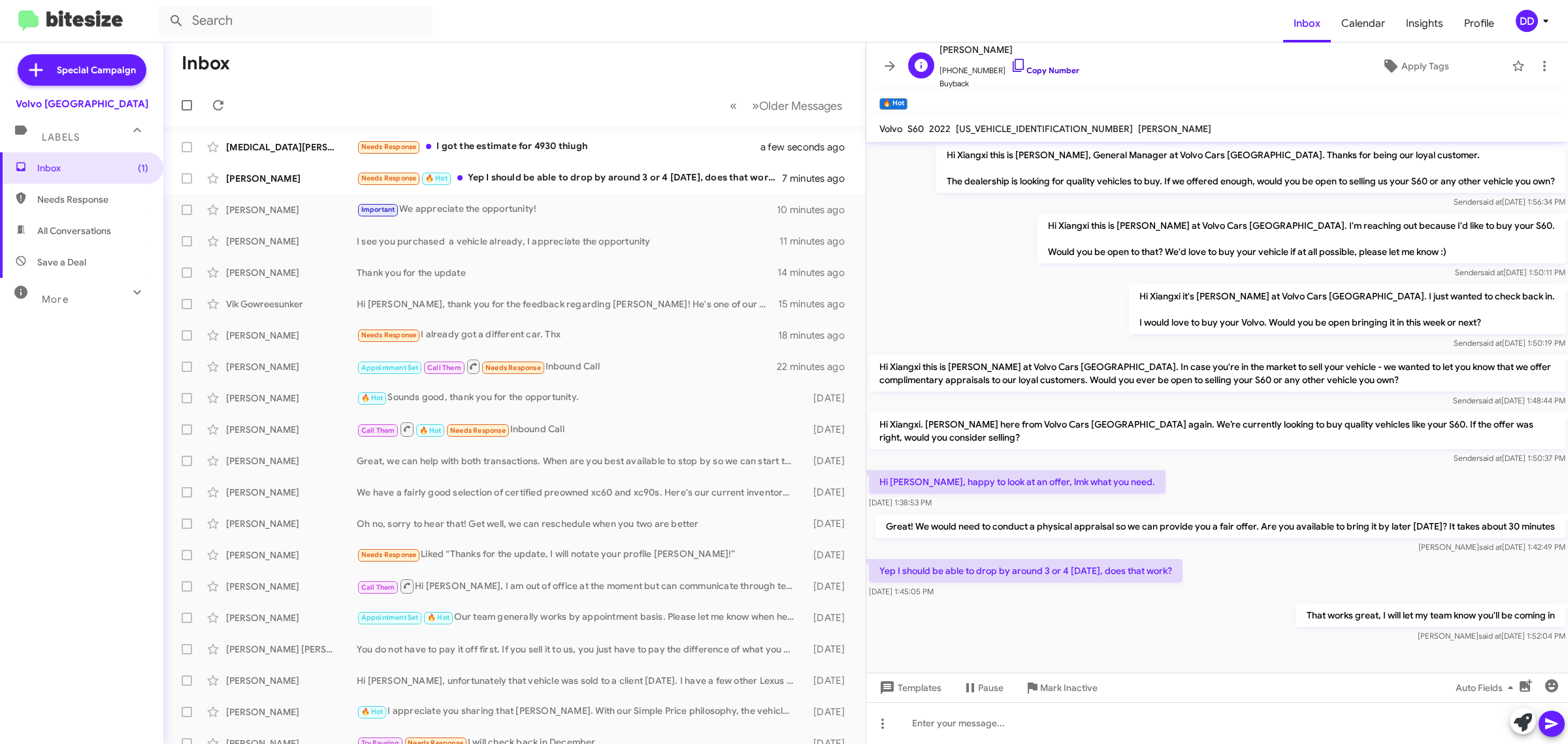
click at [1046, 66] on link "Copy Number" at bounding box center [1045, 71] width 69 height 10
click at [495, 36] on mat-toolbar "Inbox Calendar Insights Profile DD" at bounding box center [784, 21] width 1568 height 42
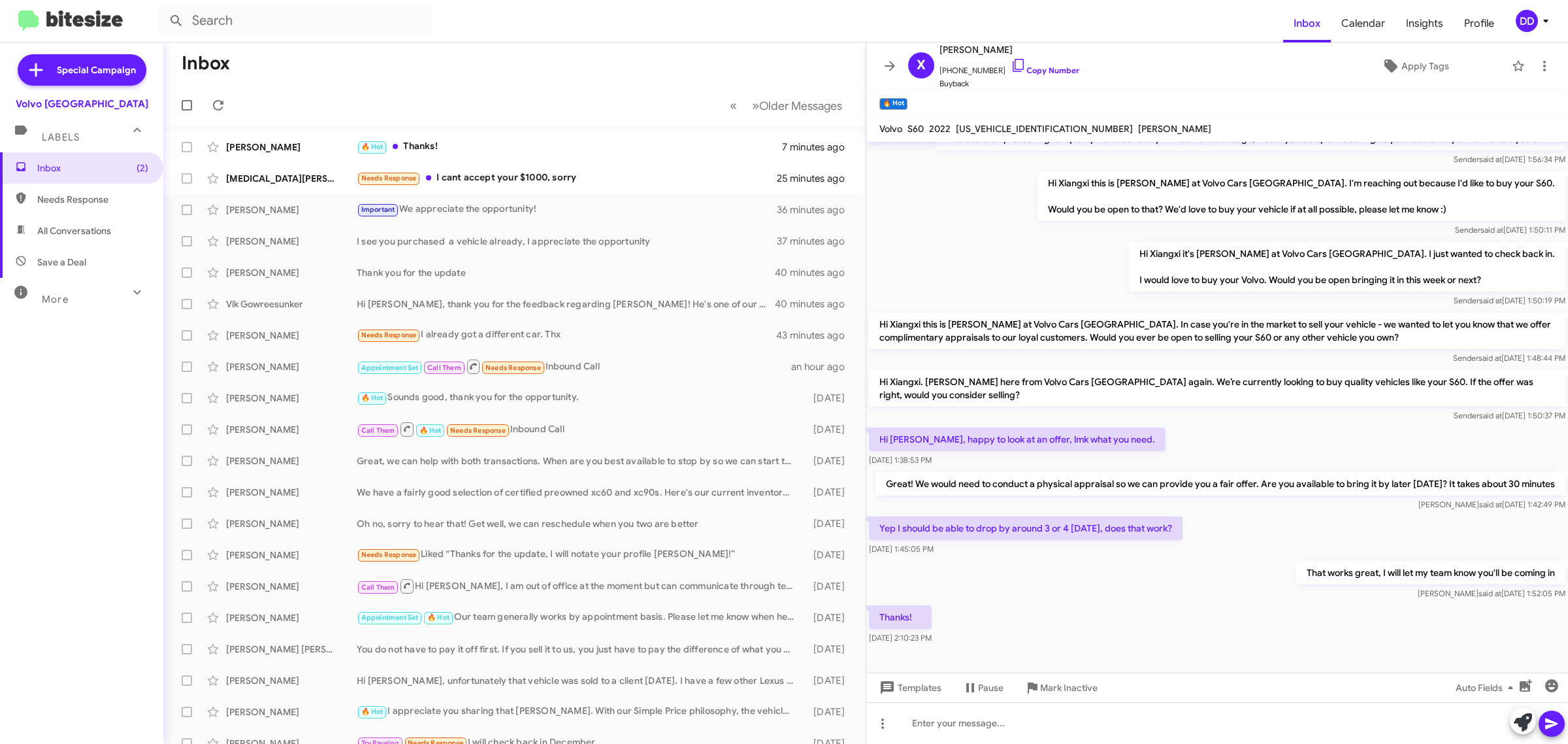
scroll to position [49, 0]
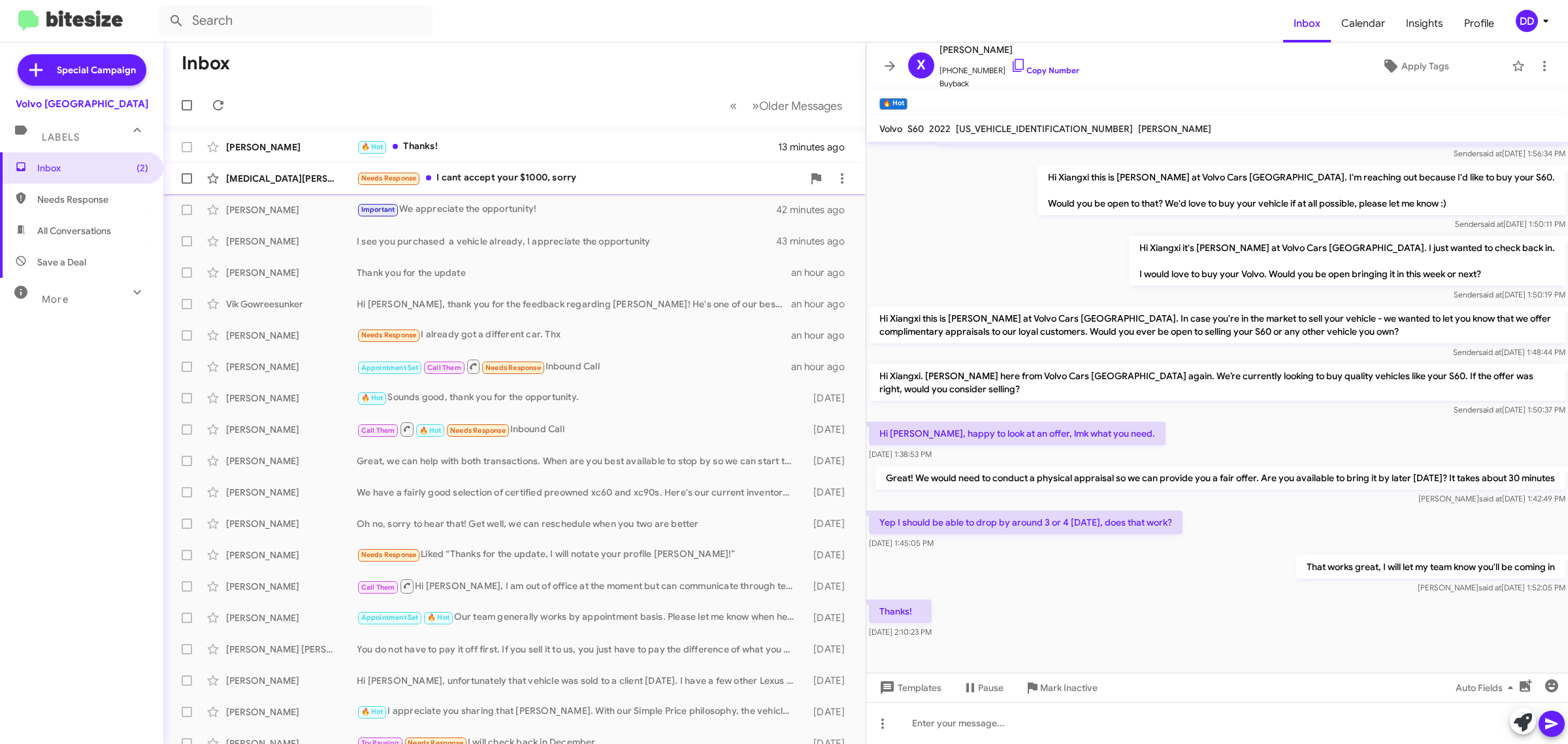
click at [582, 174] on div "Needs Response I cant accept your $1000, sorry" at bounding box center [579, 178] width 446 height 15
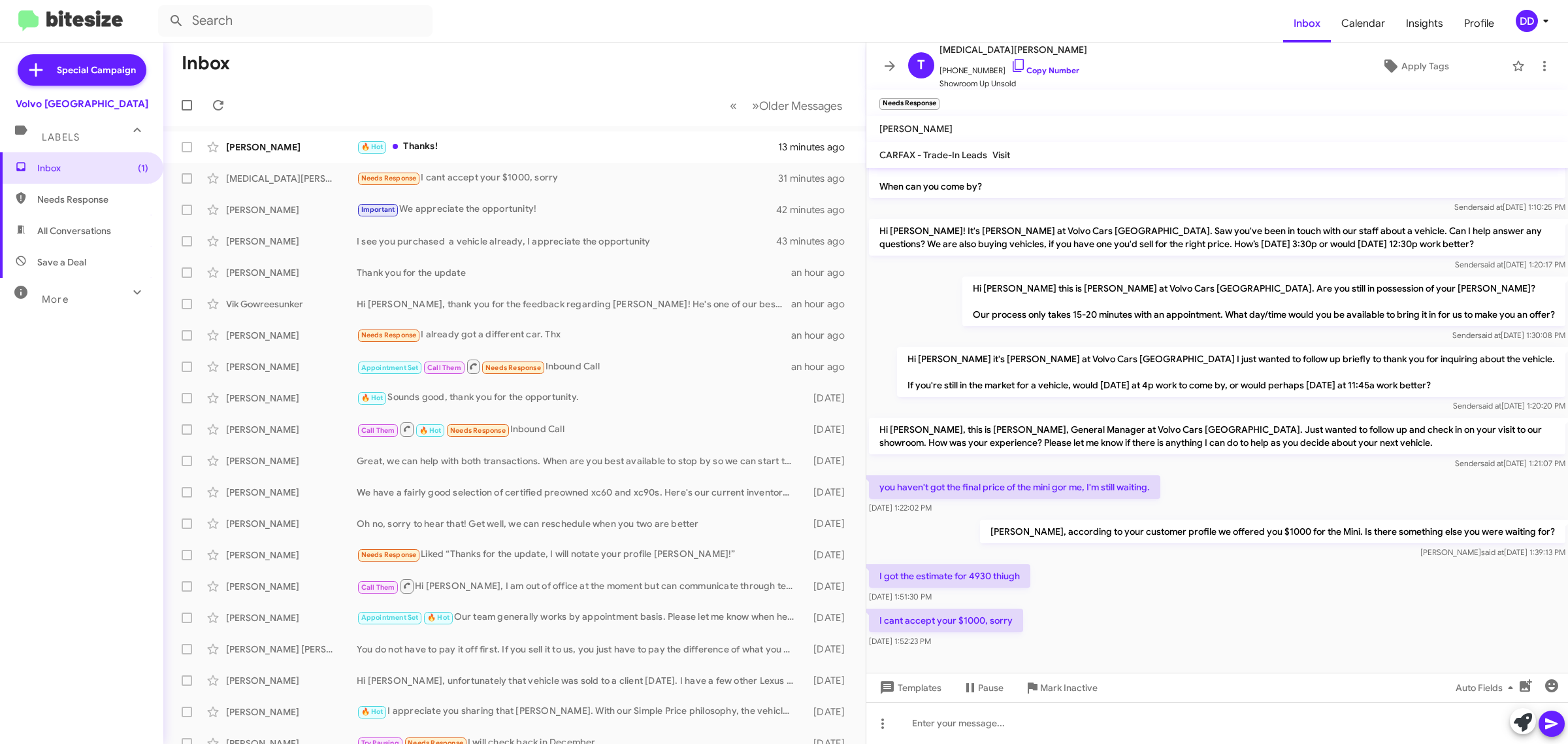
scroll to position [593, 0]
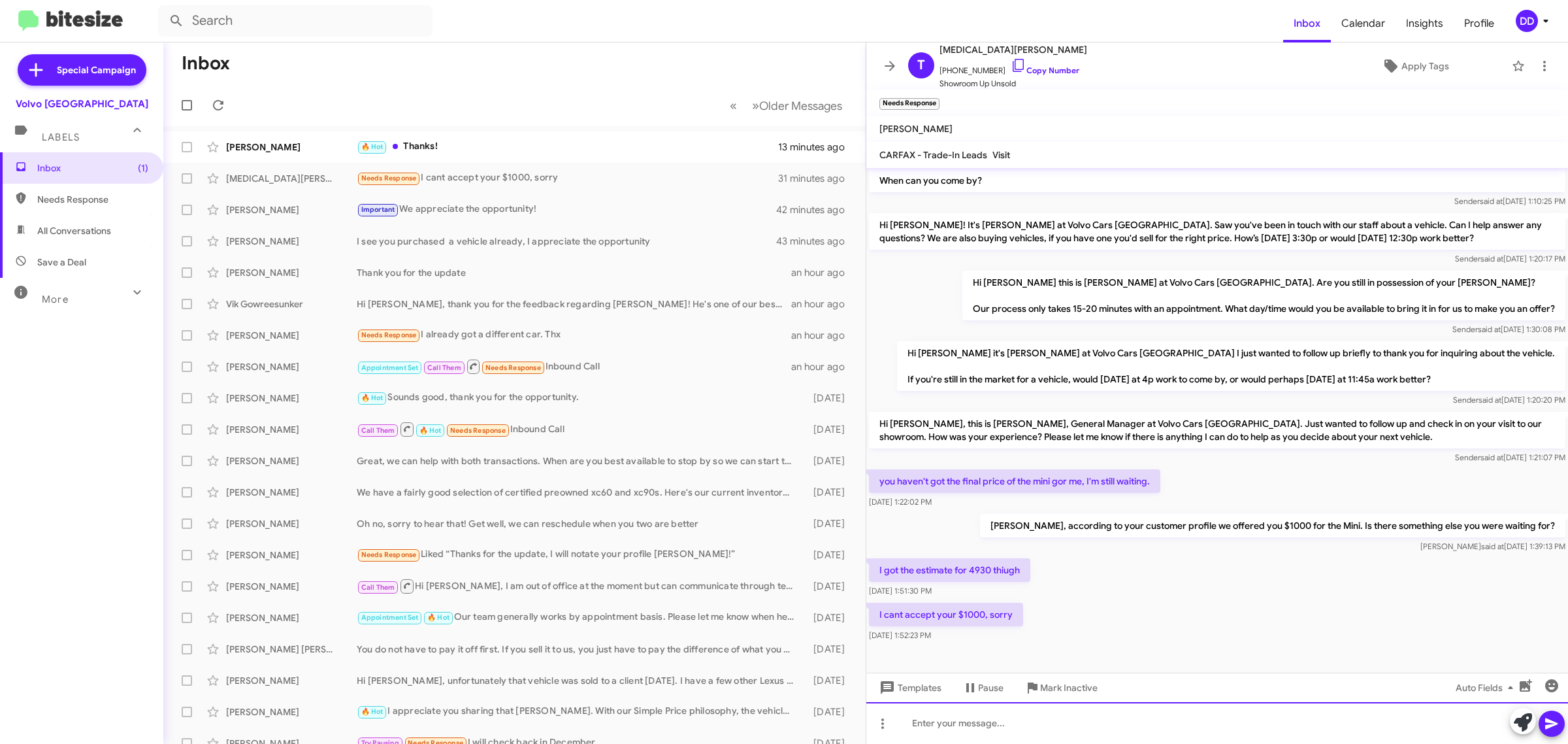
click at [1080, 719] on div at bounding box center [1217, 723] width 701 height 42
click at [1193, 734] on div "That estimate is subject to change upon physical appraisal." at bounding box center [1217, 723] width 701 height 42
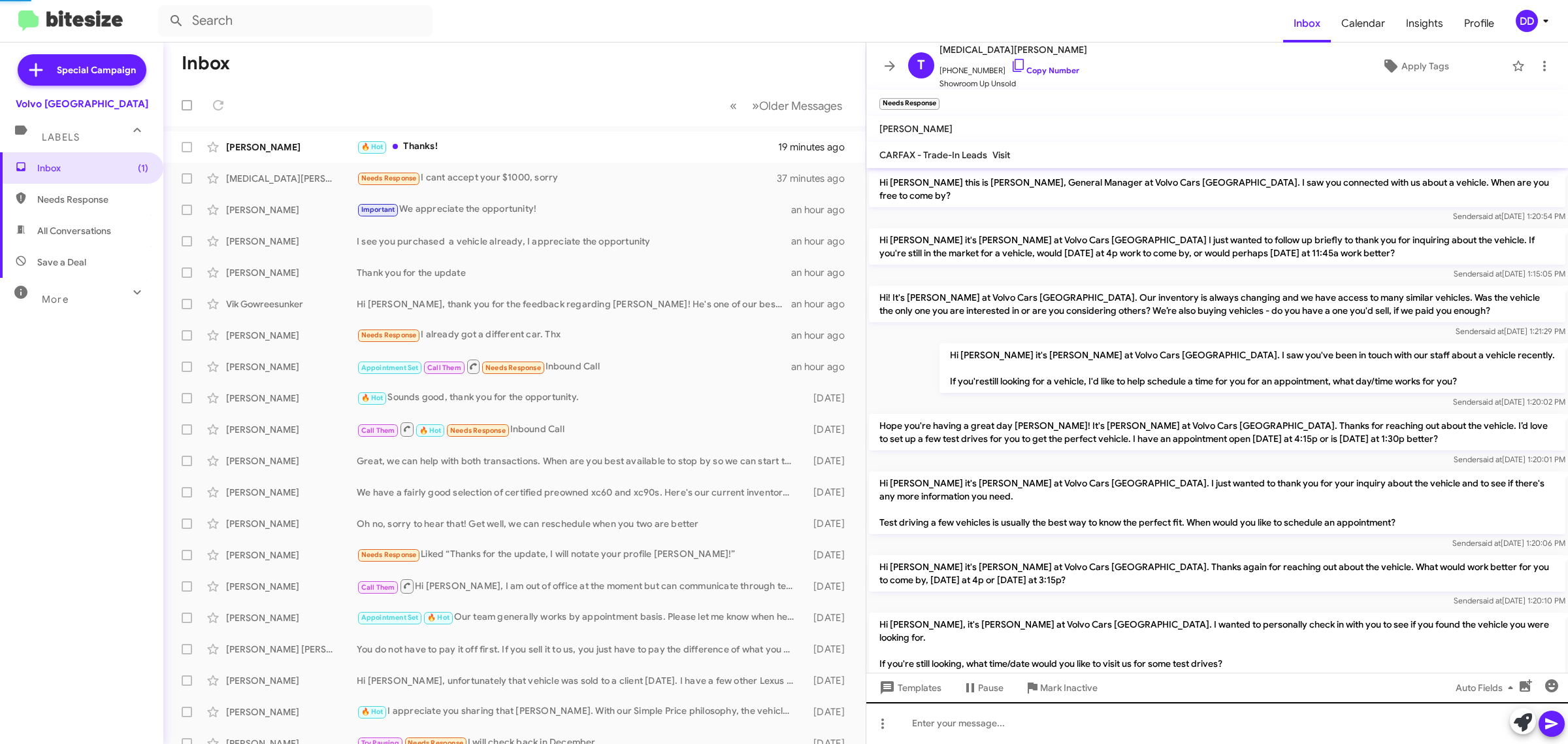
scroll to position [701, 0]
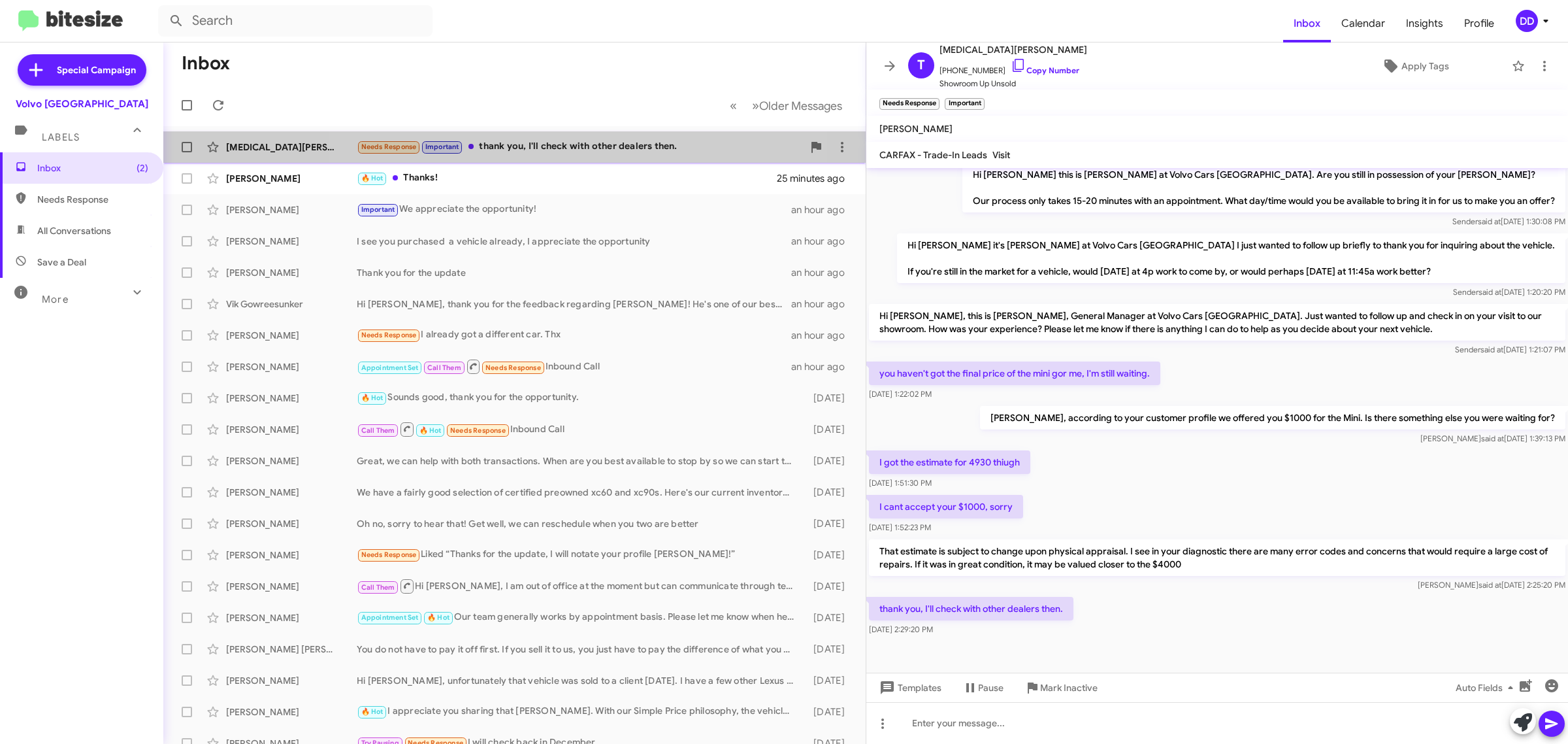
click at [556, 148] on div "Needs Response Important thank you, I'll check with other dealers then." at bounding box center [579, 147] width 446 height 15
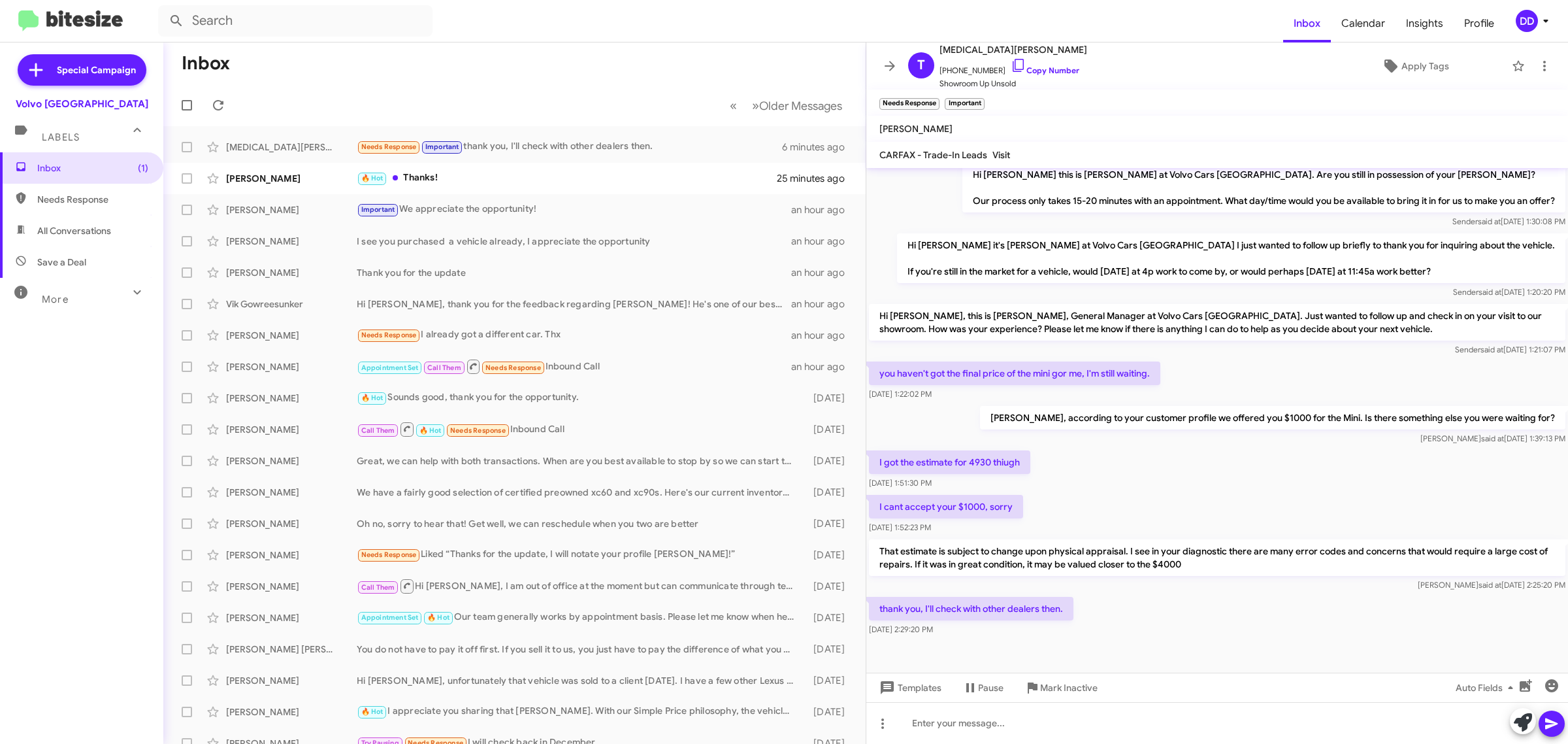
click at [582, 66] on mat-toolbar-row "Inbox" at bounding box center [514, 63] width 702 height 42
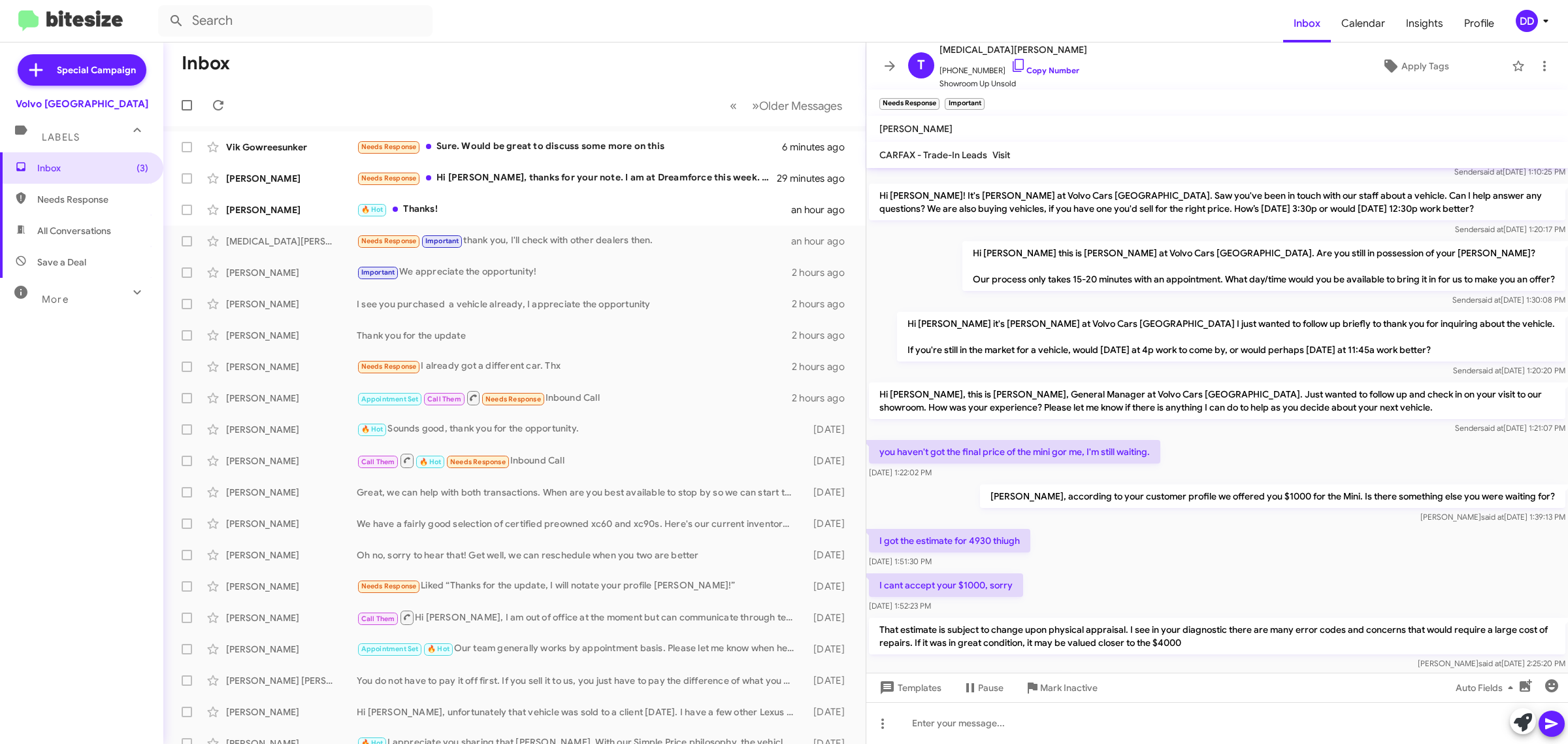
scroll to position [702, 0]
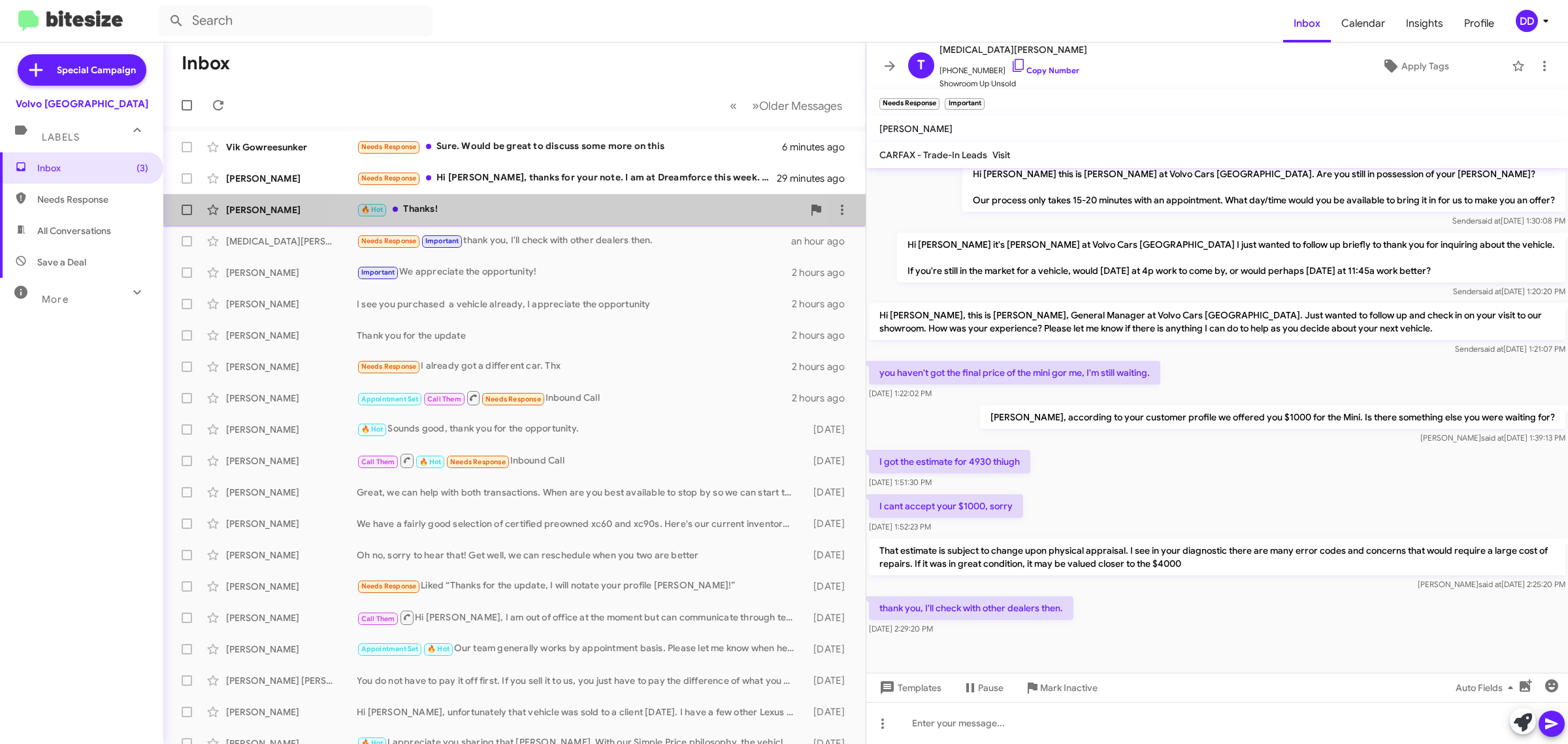
click at [522, 216] on div "🔥 Hot Thanks!" at bounding box center [579, 209] width 446 height 15
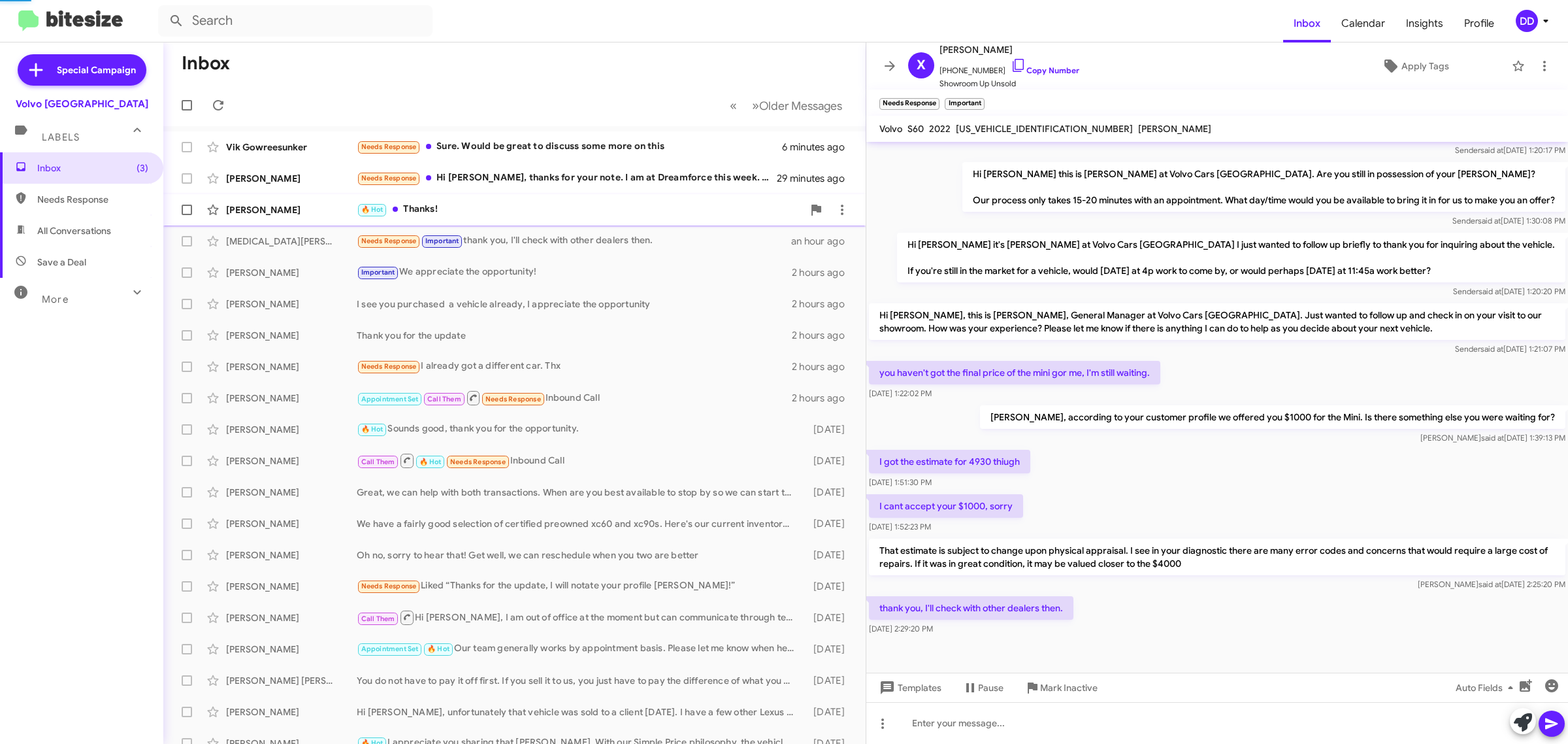
scroll to position [49, 0]
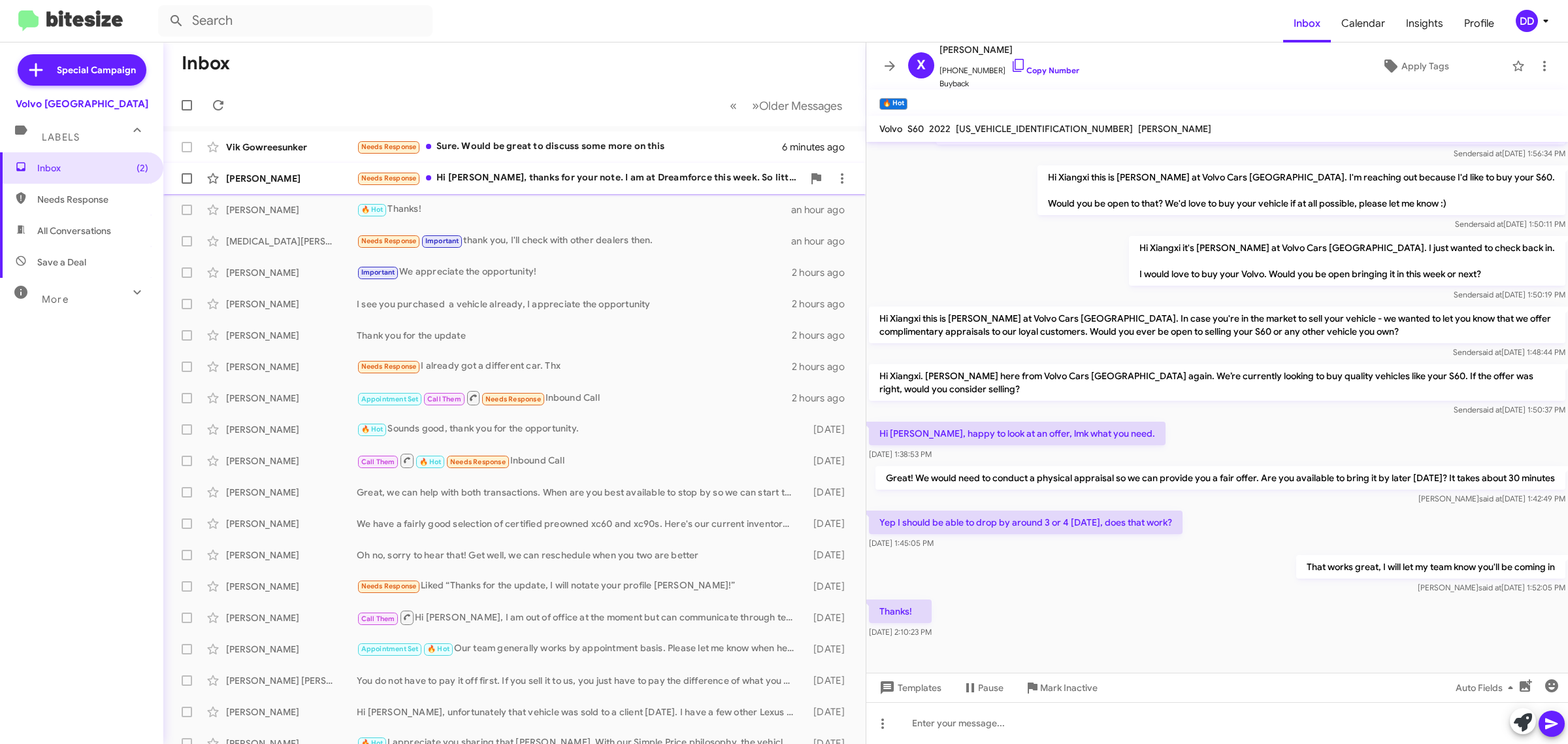
click at [548, 181] on div "Needs Response Hi David, thanks for your note. I am at Dreamforce this week. So…" at bounding box center [579, 178] width 446 height 15
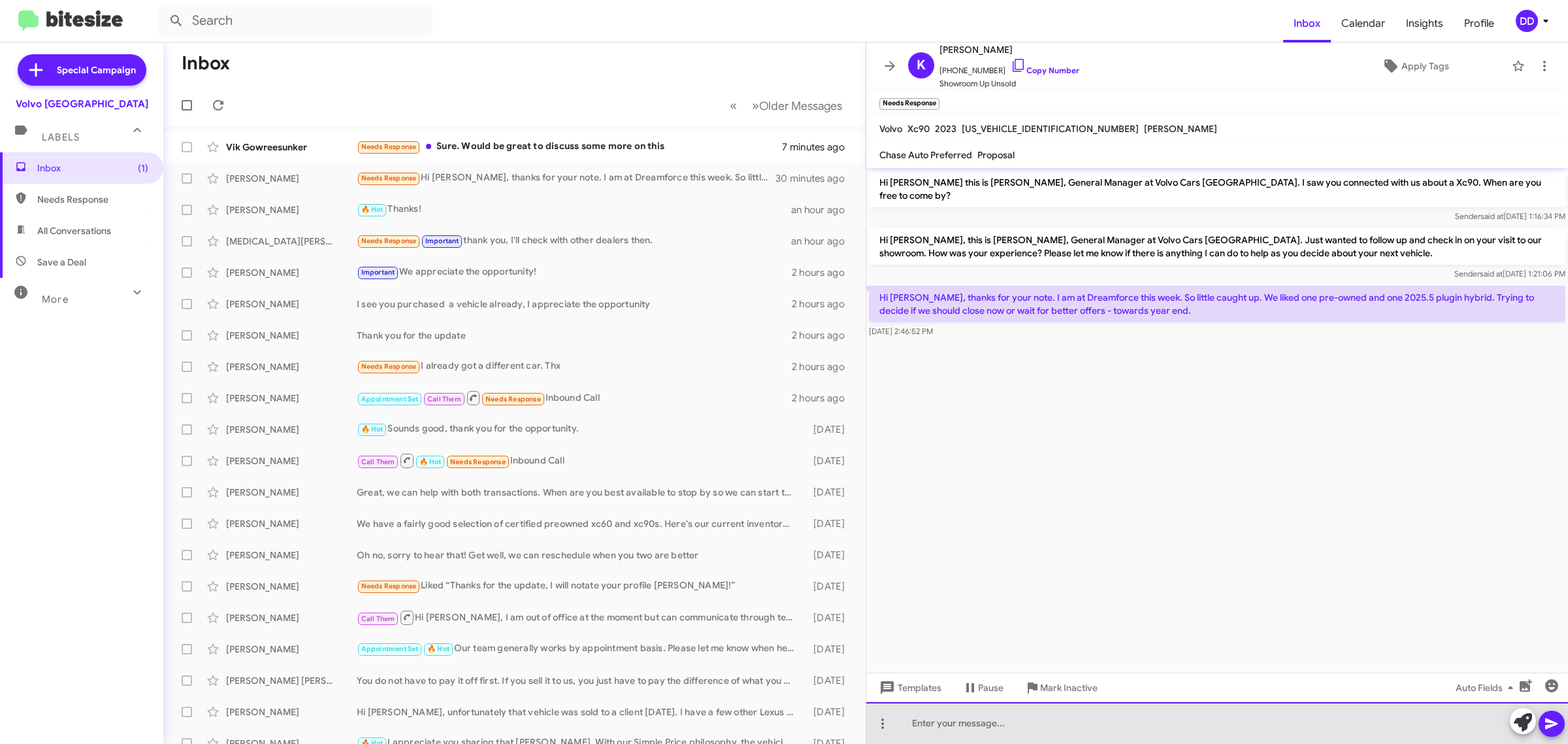
click at [1173, 726] on div at bounding box center [1217, 723] width 701 height 42
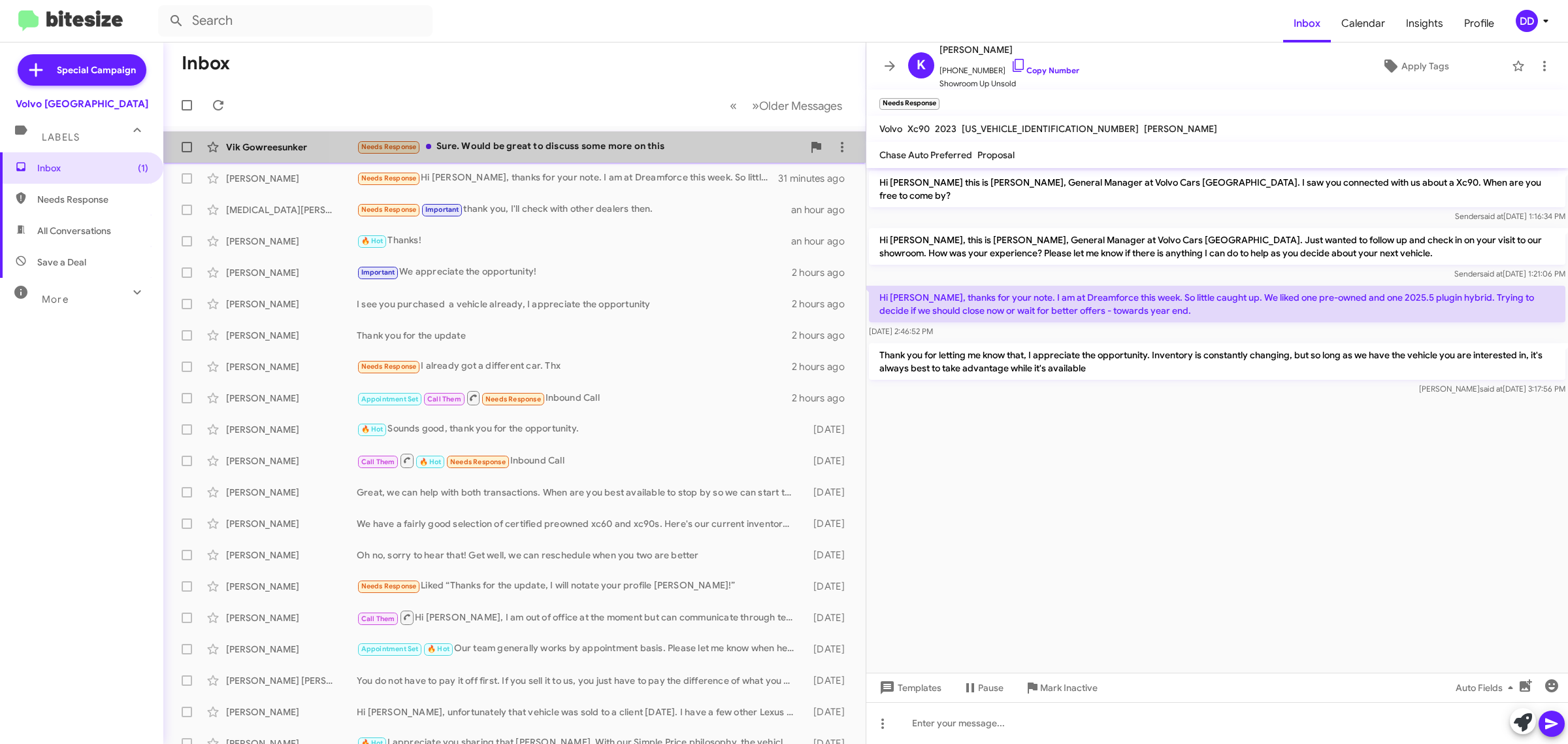
click at [586, 152] on div "Needs Response Sure. Would be great to discuss some more on this" at bounding box center [579, 147] width 446 height 15
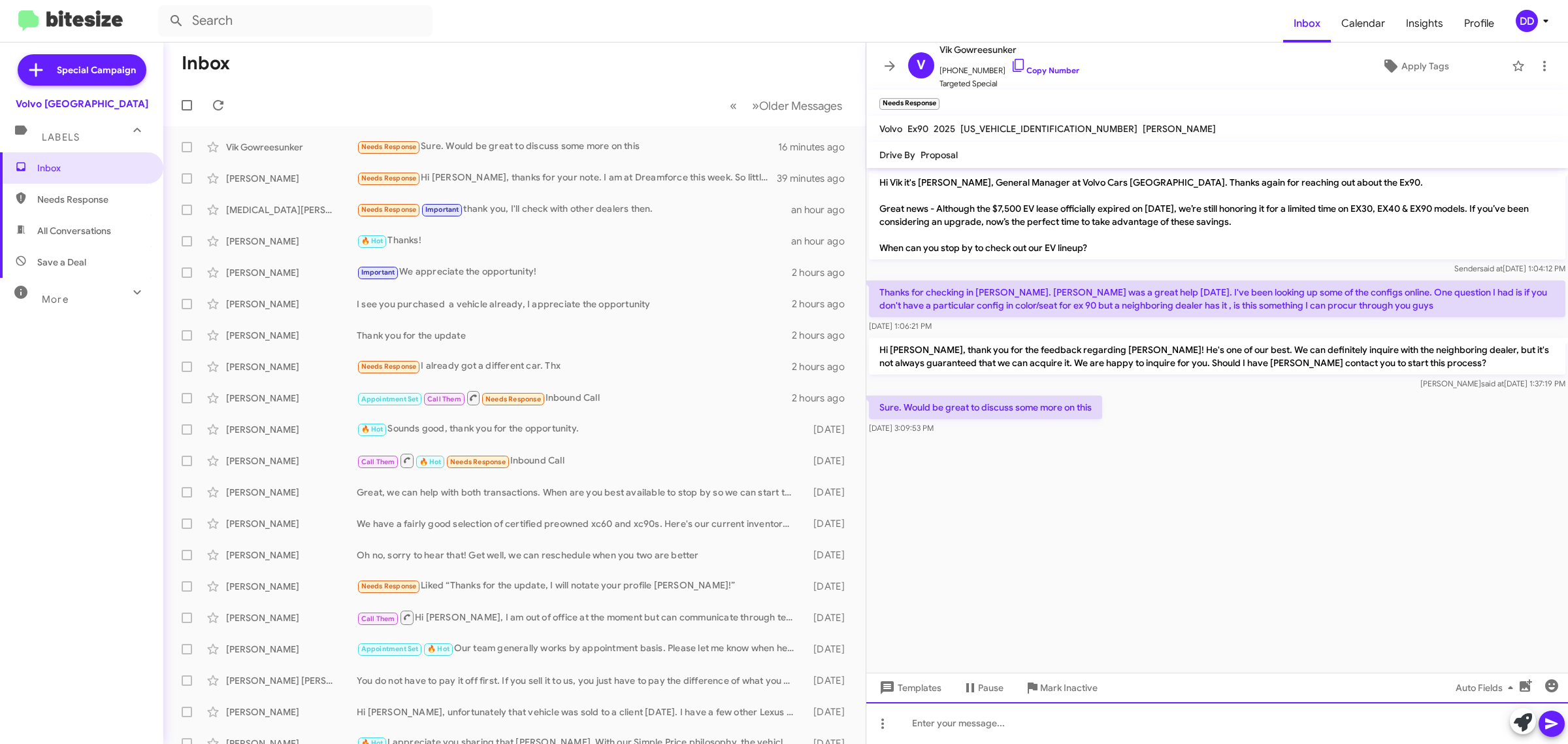
click at [1030, 723] on div at bounding box center [1217, 723] width 701 height 42
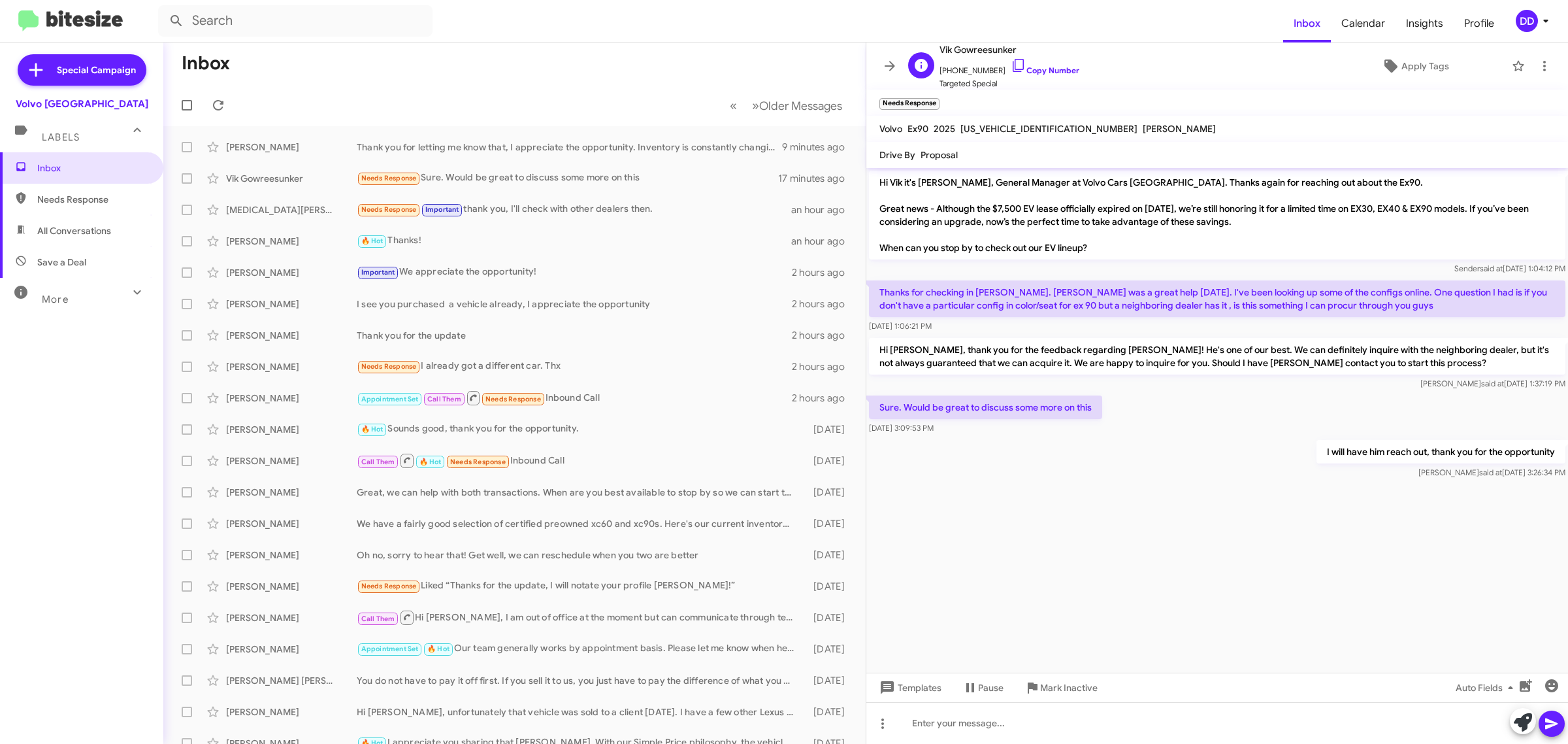
click at [1031, 66] on span "+16128171751 Copy Number" at bounding box center [1009, 67] width 140 height 19
click at [1036, 71] on link "Copy Number" at bounding box center [1045, 71] width 69 height 10
